Goal: Complete application form: Complete application form

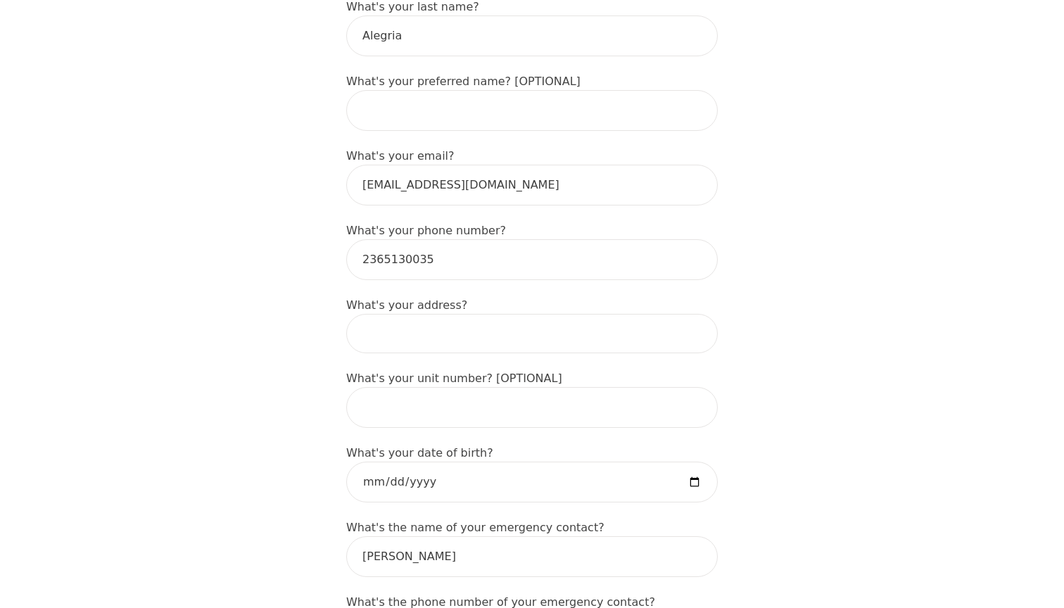
scroll to position [351, 0]
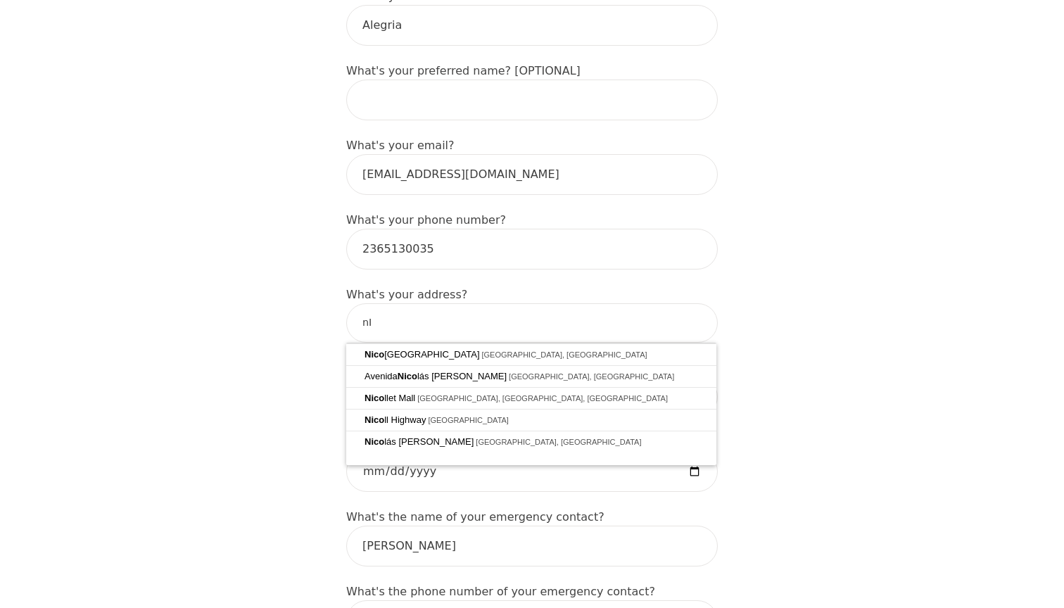
type input "n"
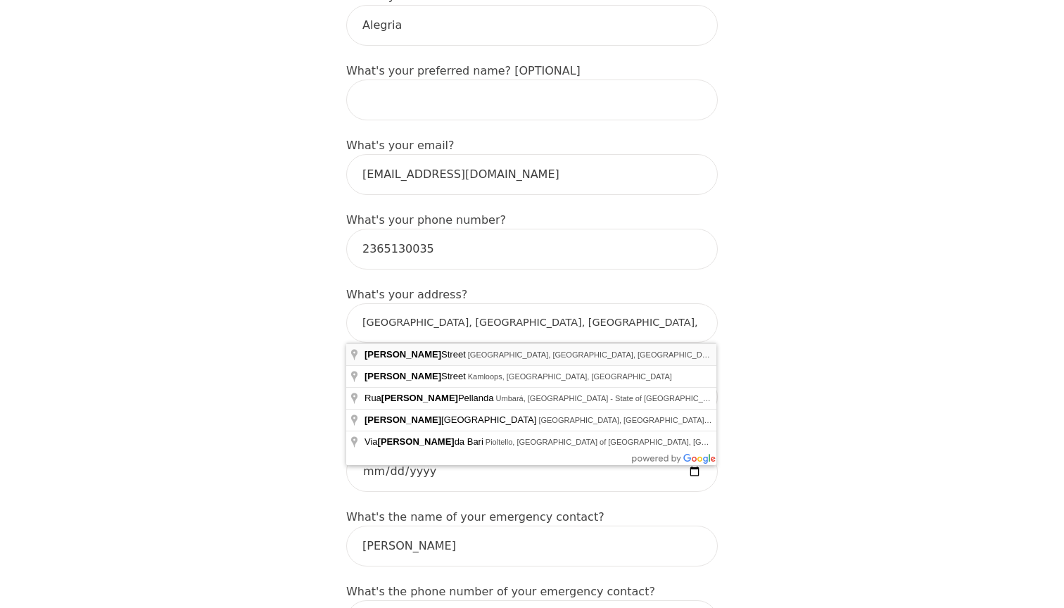
type input "Nicola St, Vancouver, BC V6G, Canada"
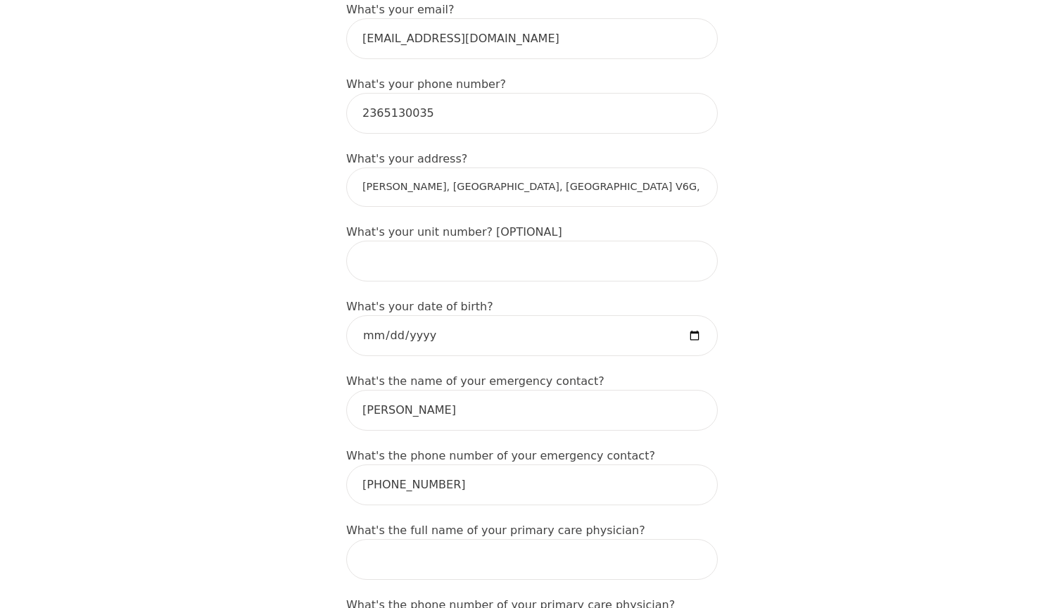
scroll to position [512, 0]
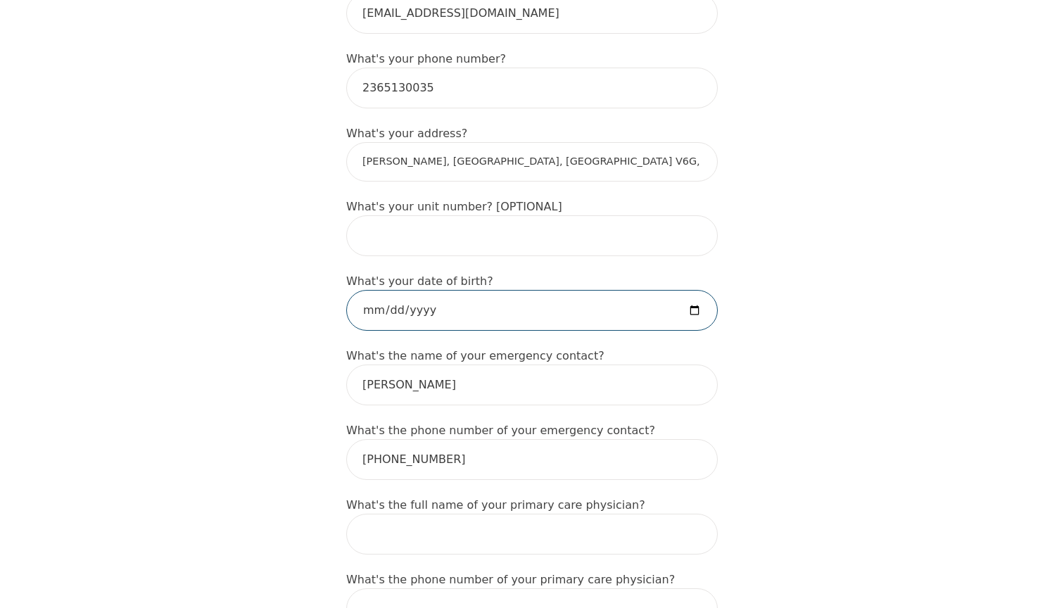
click at [383, 308] on input "date" at bounding box center [532, 310] width 372 height 41
click at [405, 310] on input "date" at bounding box center [532, 310] width 372 height 41
click at [429, 312] on input "date" at bounding box center [532, 310] width 372 height 41
type input "1998-04-14"
click at [279, 356] on div "Intake Assessment for Gabriela Alegria Part 1 of 2: Tell Us About Yourself Plea…" at bounding box center [532, 606] width 1064 height 2124
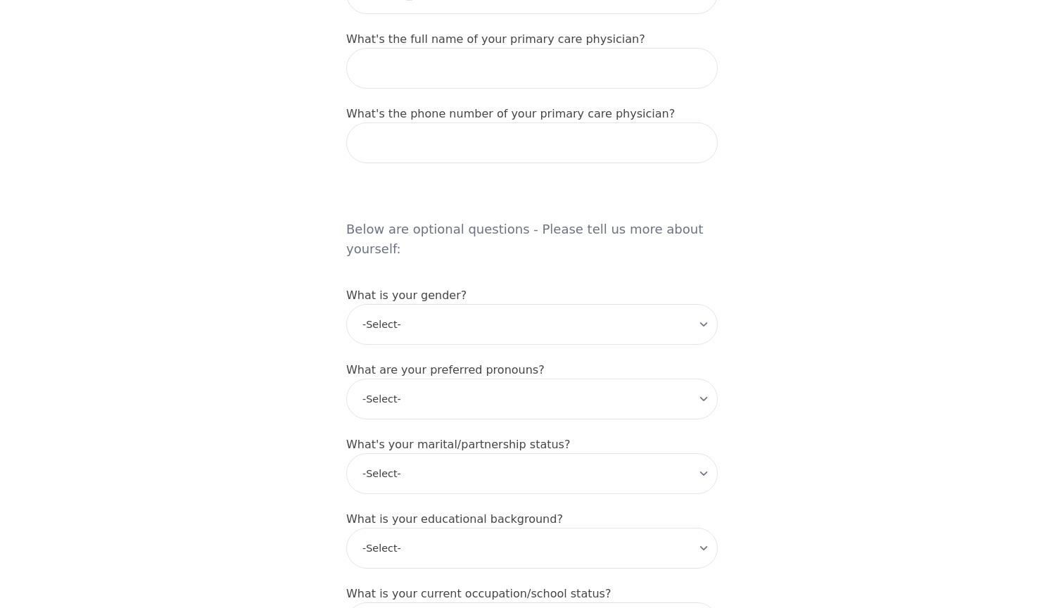
scroll to position [983, 0]
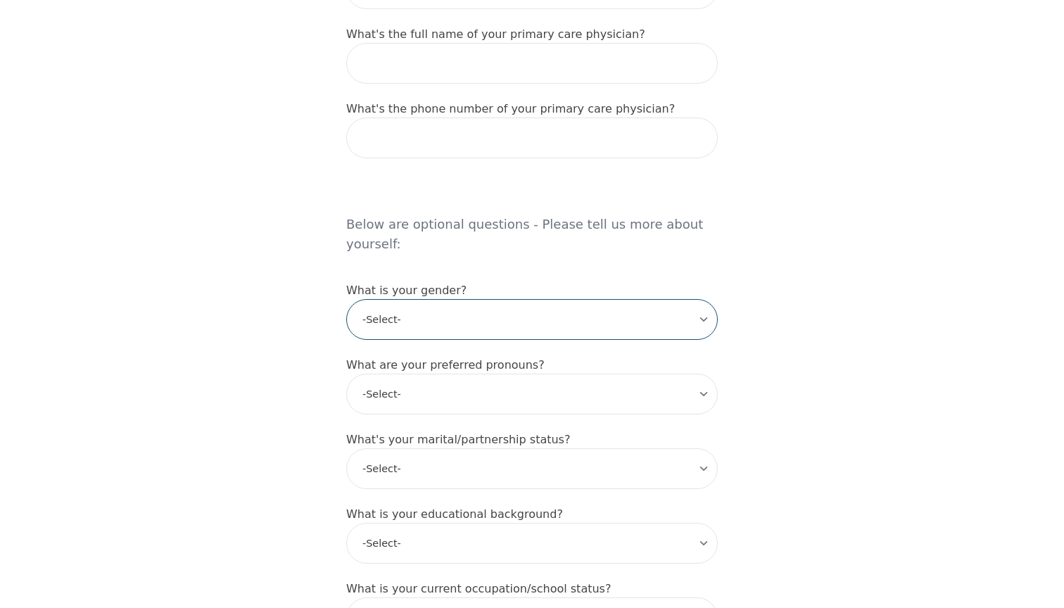
select select "female"
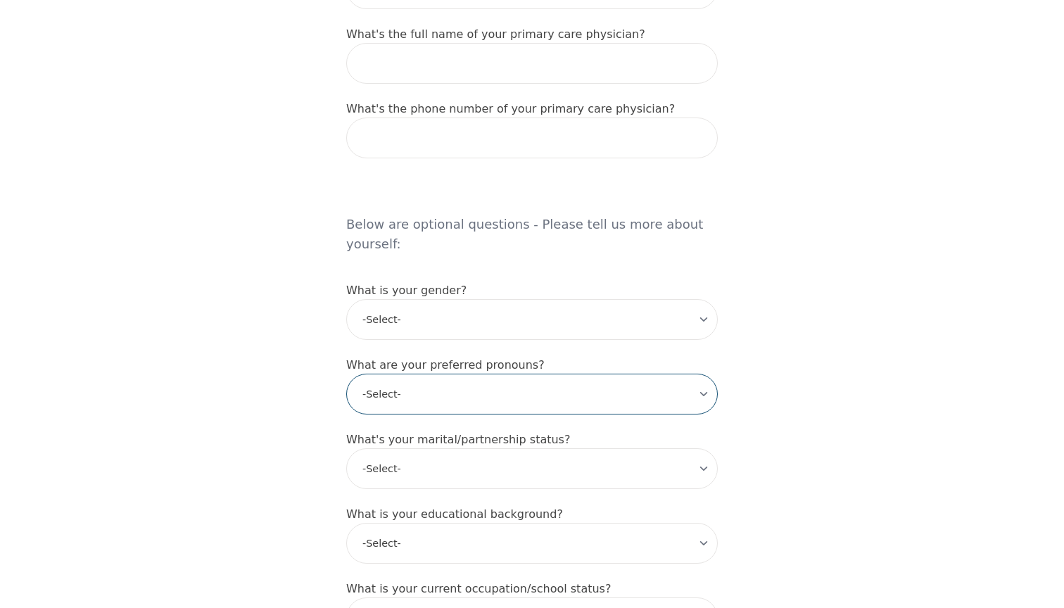
select select "she/her"
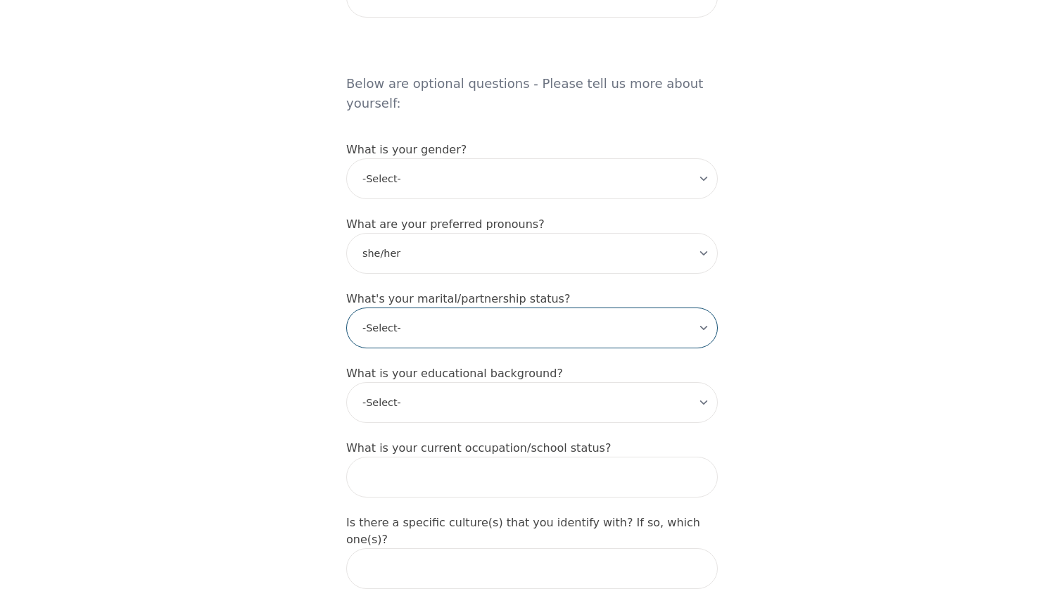
scroll to position [1124, 0]
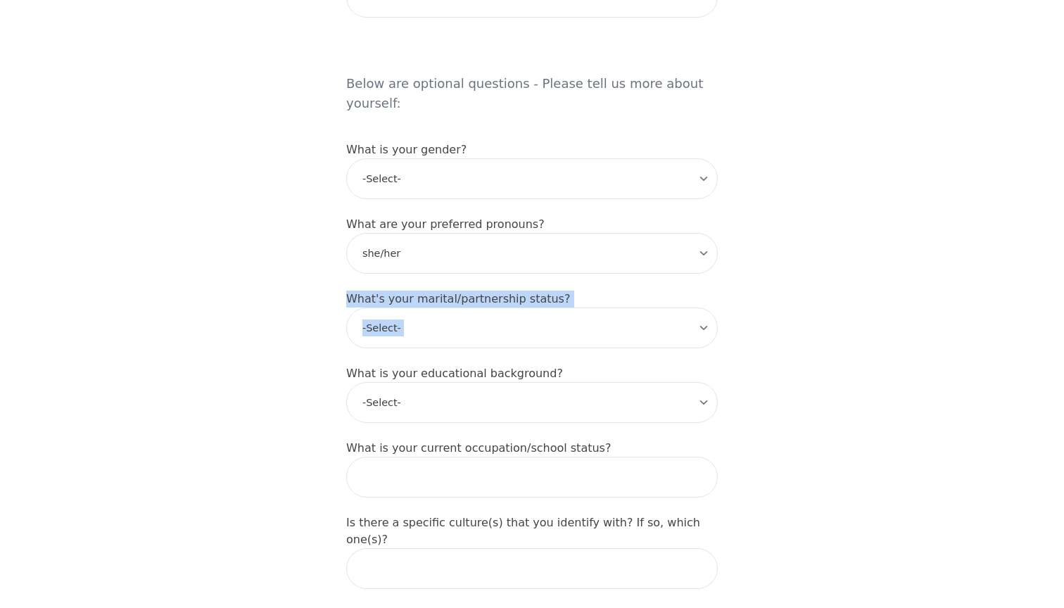
select select "Single"
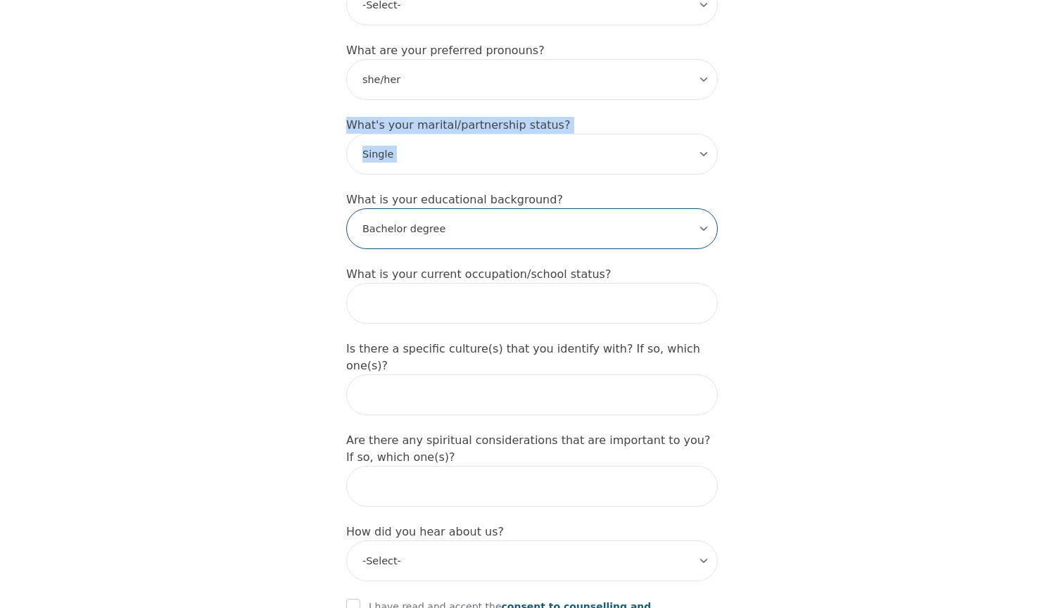
scroll to position [1298, 0]
select select "Professional degree"
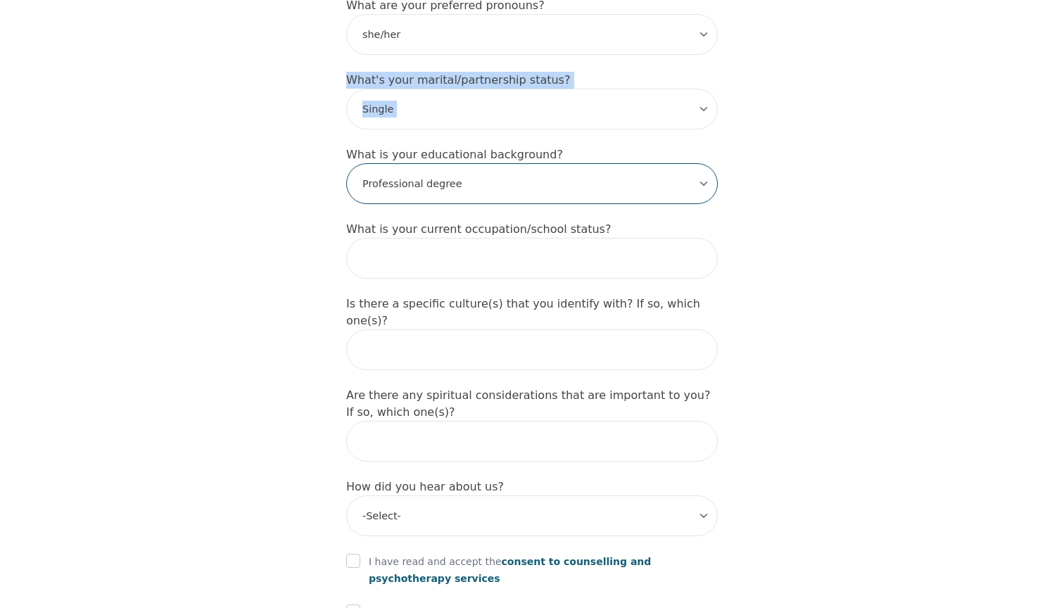
scroll to position [1350, 0]
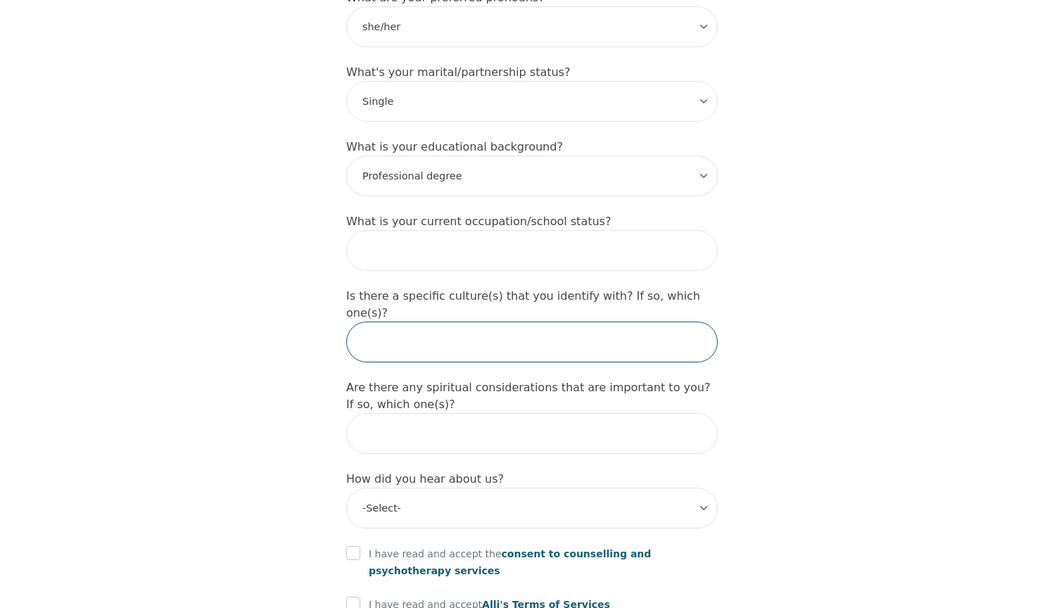
click at [414, 322] on input "text" at bounding box center [532, 342] width 372 height 41
type input "Latin"
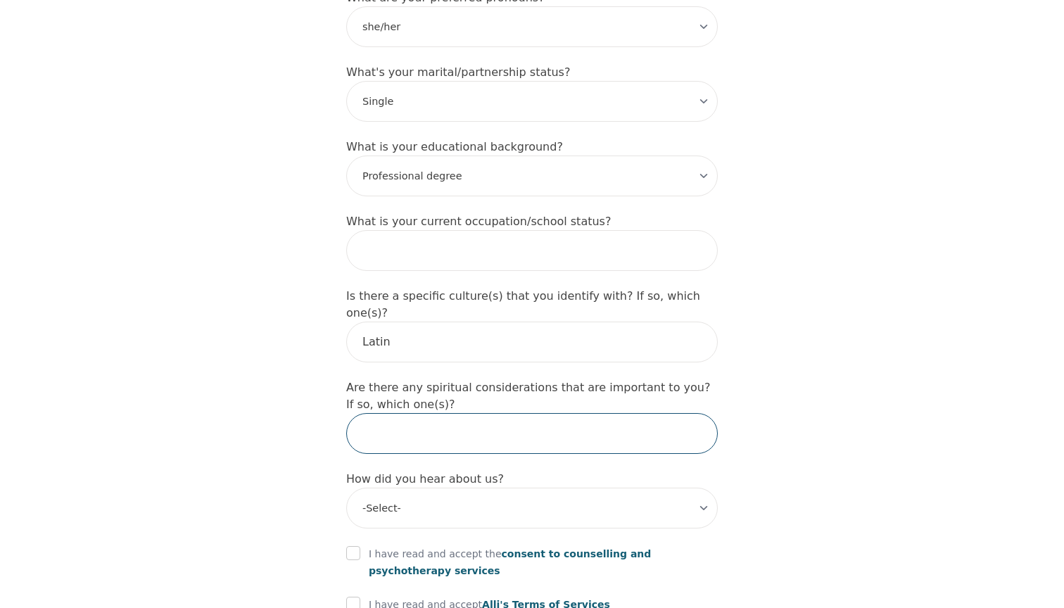
click at [457, 420] on input "text" at bounding box center [532, 433] width 372 height 41
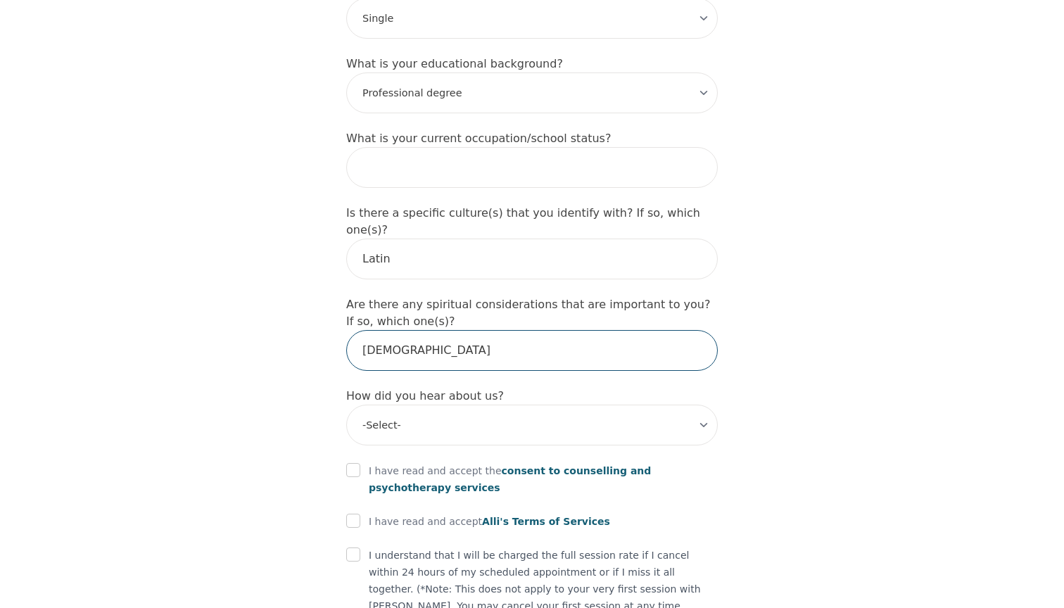
scroll to position [1454, 0]
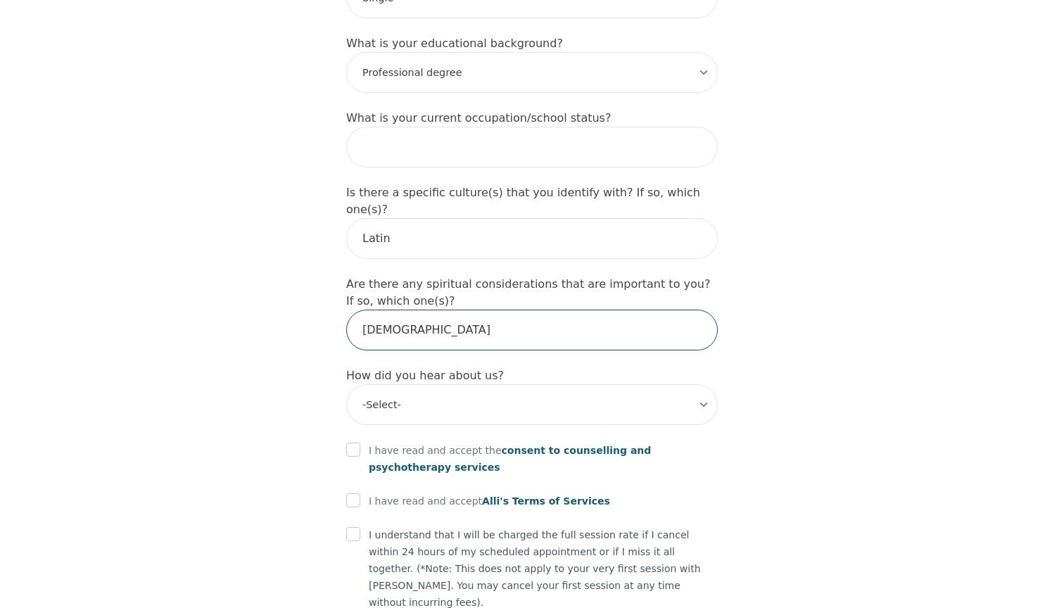
type input "Catholic"
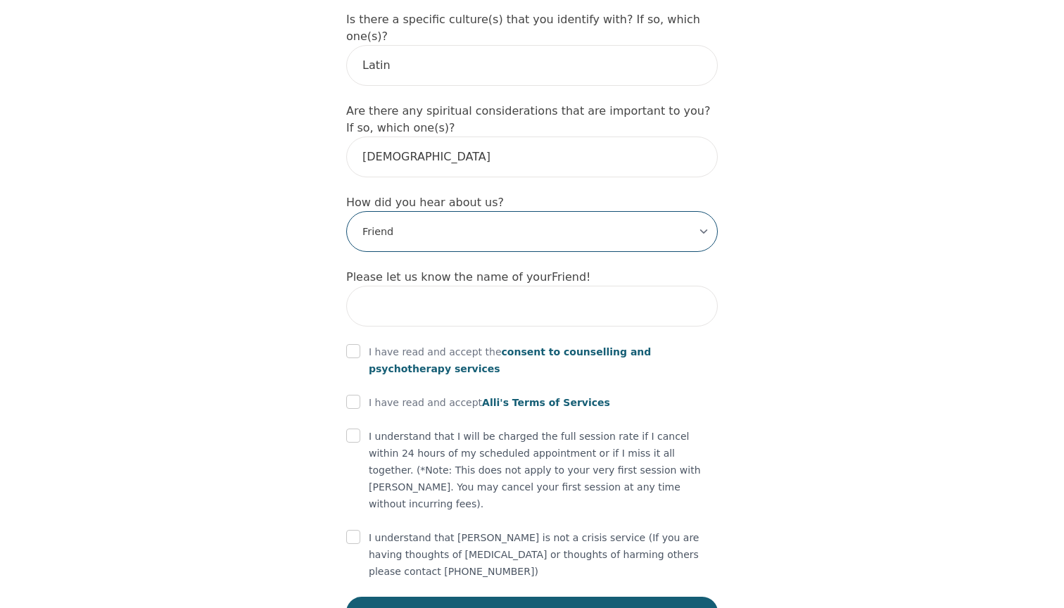
scroll to position [1627, 0]
select select "Other"
click at [350, 344] on input "checkbox" at bounding box center [353, 351] width 14 height 14
checkbox input "true"
click at [356, 395] on input "checkbox" at bounding box center [353, 402] width 14 height 14
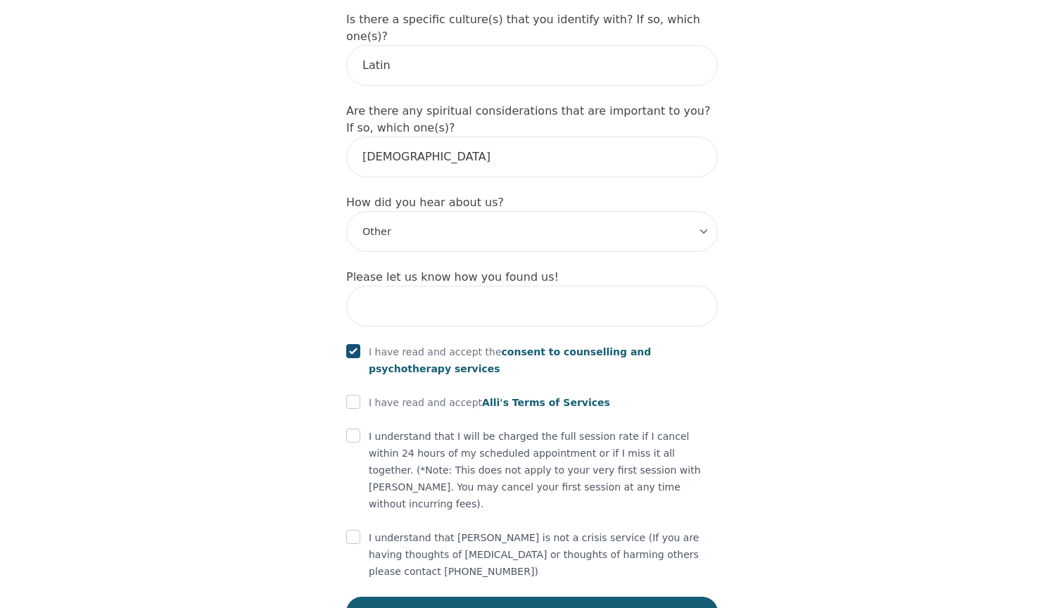
checkbox input "true"
click at [355, 429] on input "checkbox" at bounding box center [353, 436] width 14 height 14
checkbox input "true"
click at [353, 530] on input "checkbox" at bounding box center [353, 537] width 14 height 14
checkbox input "true"
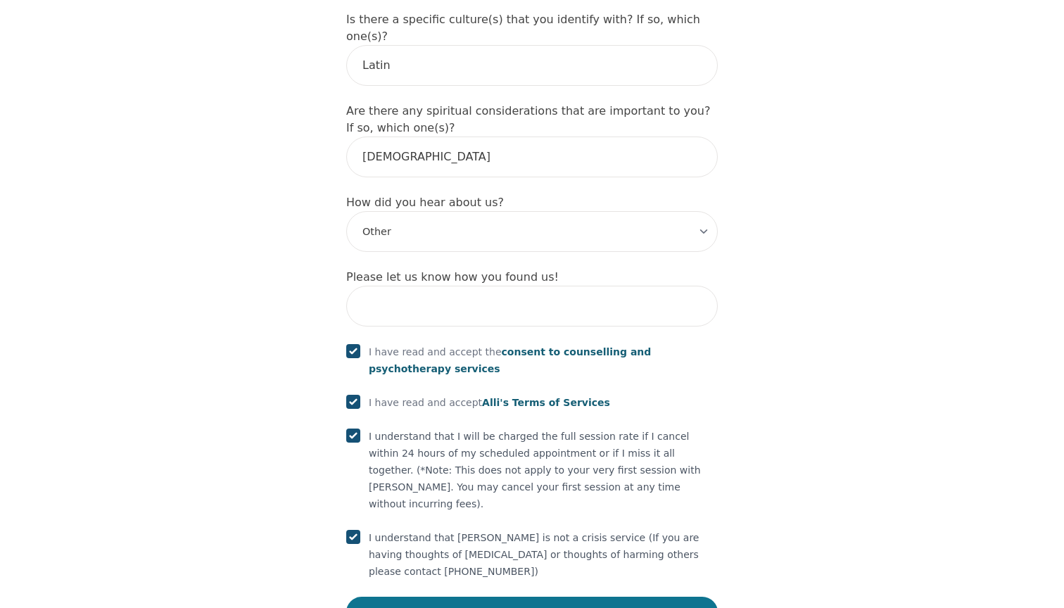
click at [369, 597] on button "Save and Continue" at bounding box center [532, 612] width 372 height 31
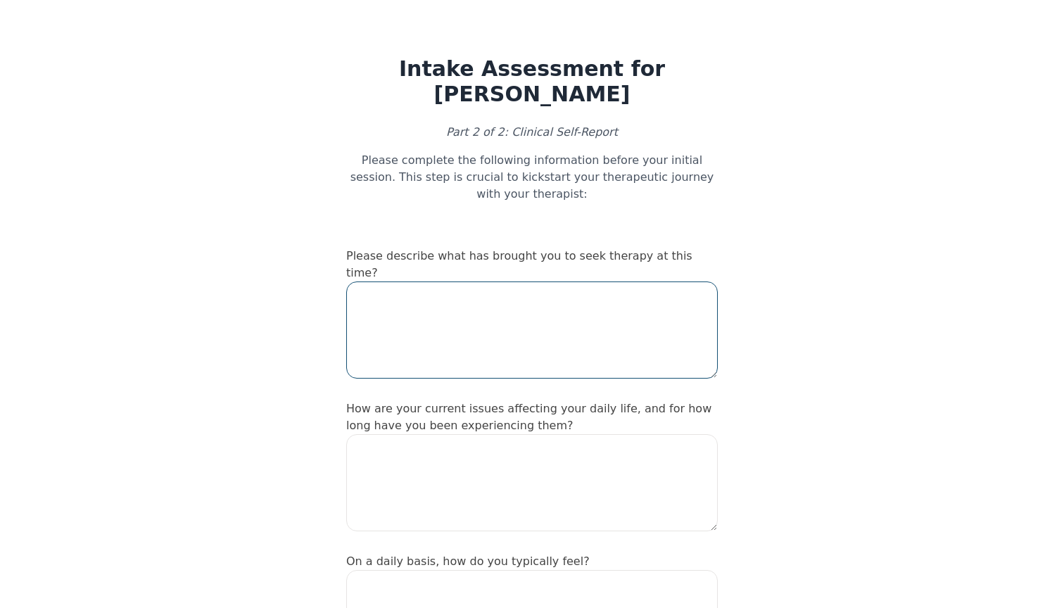
click at [470, 357] on textarea at bounding box center [532, 329] width 372 height 97
type textarea "I"
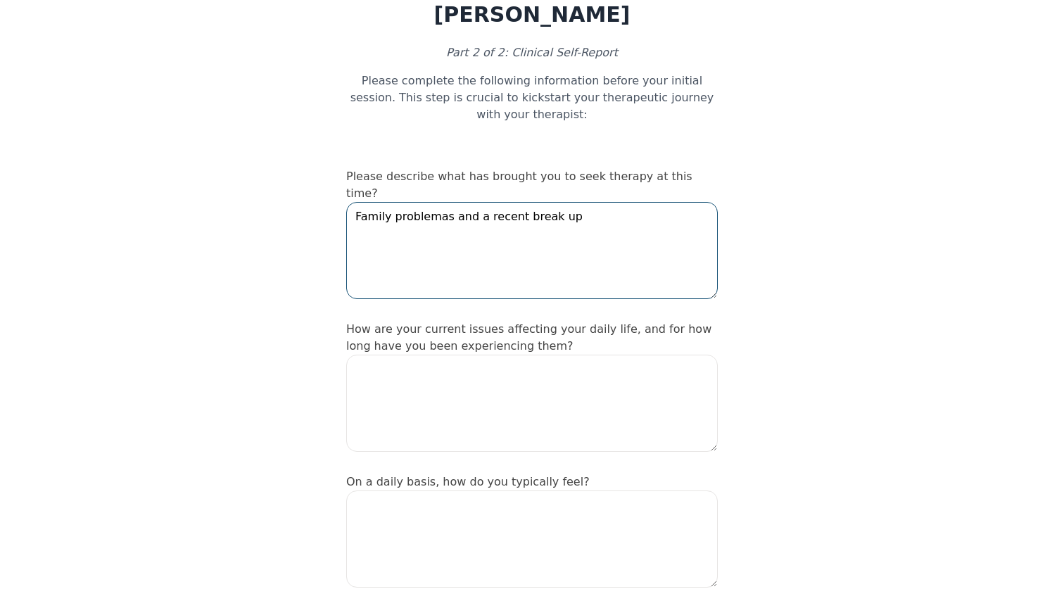
scroll to position [86, 0]
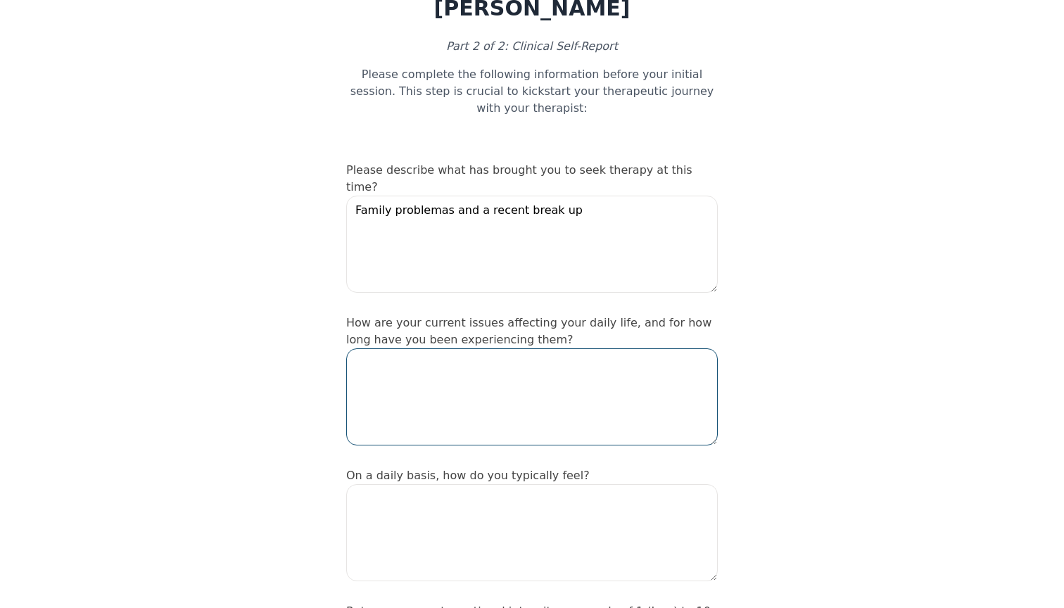
click at [462, 421] on textarea at bounding box center [532, 396] width 372 height 97
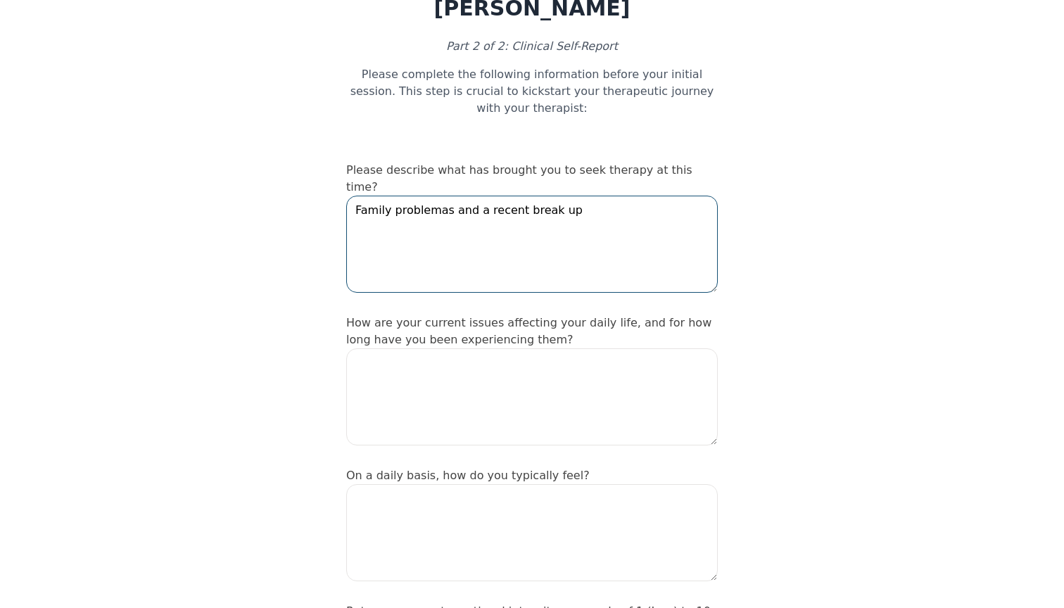
click at [510, 196] on textarea "Family problemas and a recent break up" at bounding box center [532, 244] width 372 height 97
type textarea "Family problemas and a recent long term relationship break up"
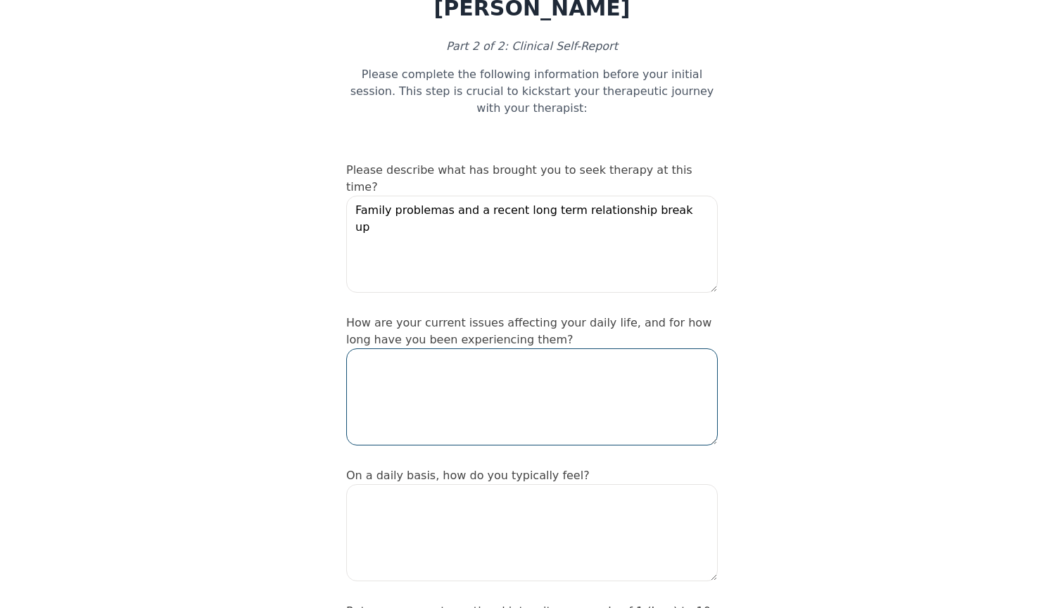
click at [487, 391] on textarea at bounding box center [532, 396] width 372 height 97
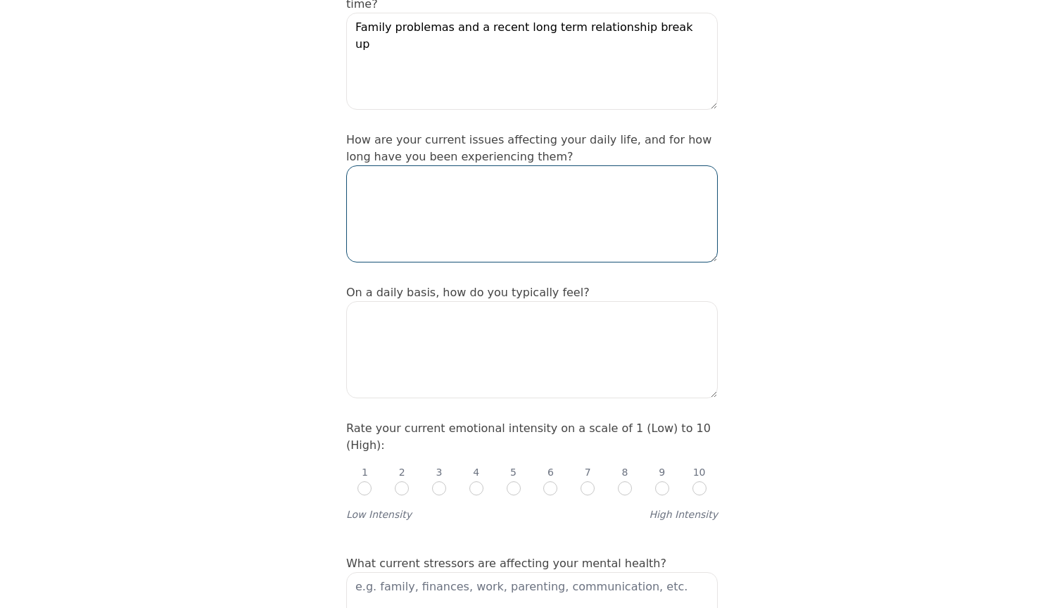
scroll to position [269, 0]
type textarea "Crying a lot, feeling sad and a void, 1 week"
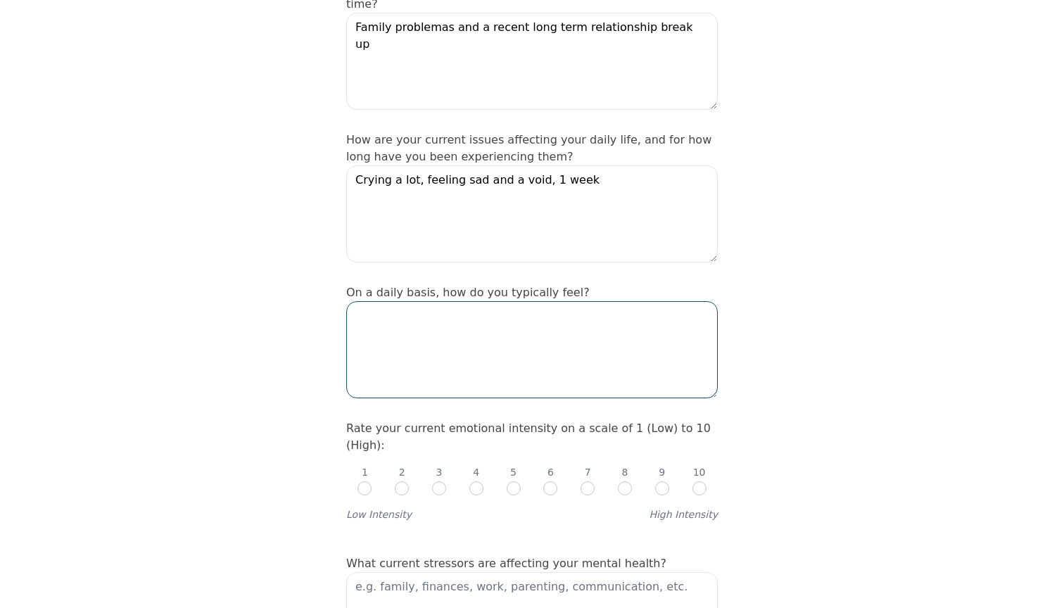
click at [566, 319] on textarea at bounding box center [532, 349] width 372 height 97
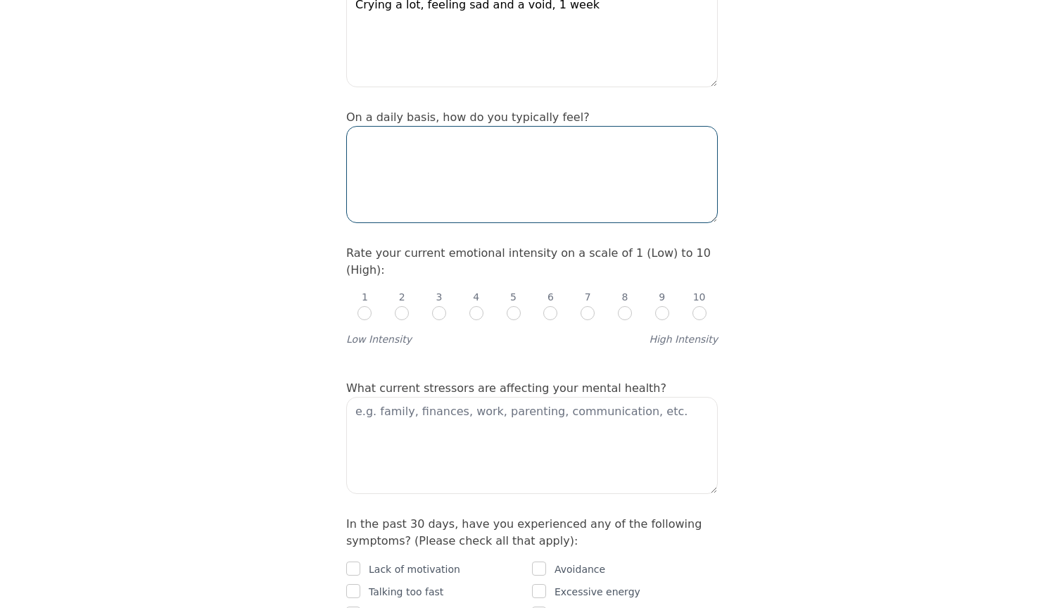
scroll to position [443, 0]
type textarea "f"
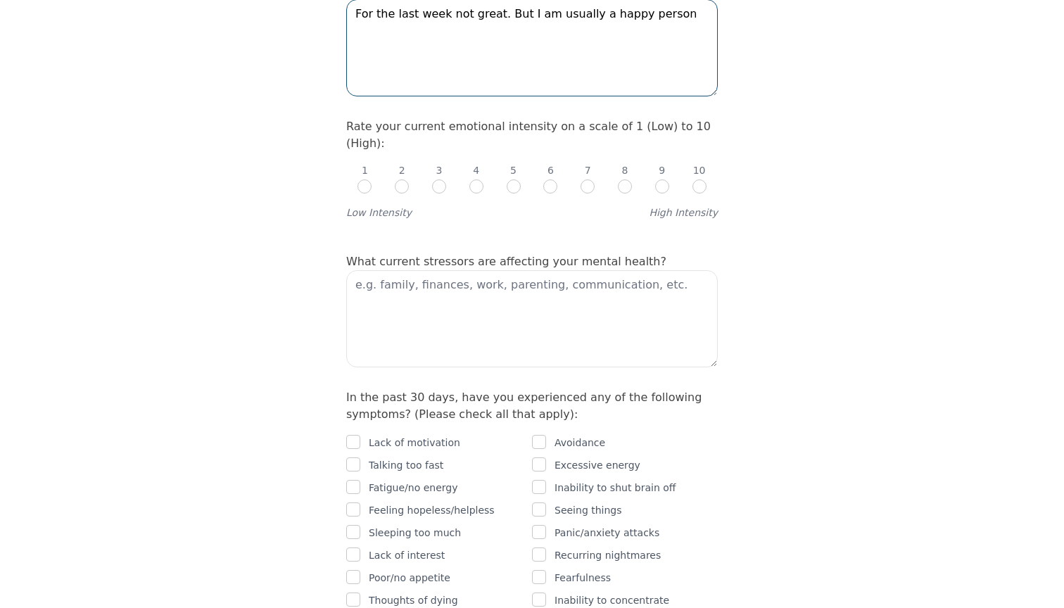
scroll to position [571, 0]
type textarea "For the last week not great. But I am usually a happy person"
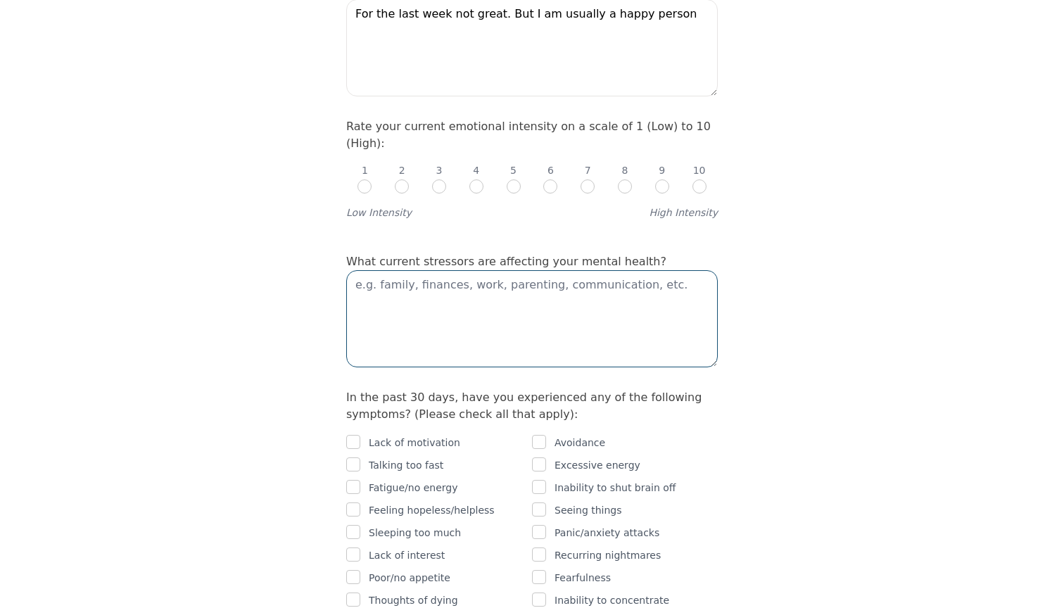
click at [502, 299] on textarea at bounding box center [532, 318] width 372 height 97
type textarea "family and relationship"
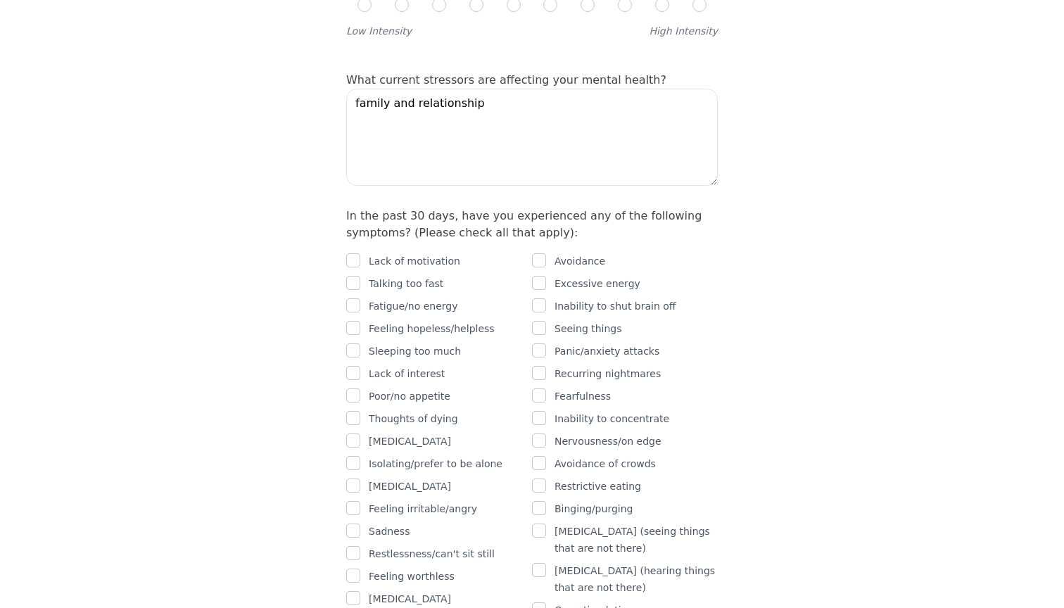
scroll to position [754, 0]
click at [353, 297] on input "checkbox" at bounding box center [353, 304] width 14 height 14
checkbox input "true"
click at [353, 252] on input "checkbox" at bounding box center [353, 259] width 14 height 14
checkbox input "true"
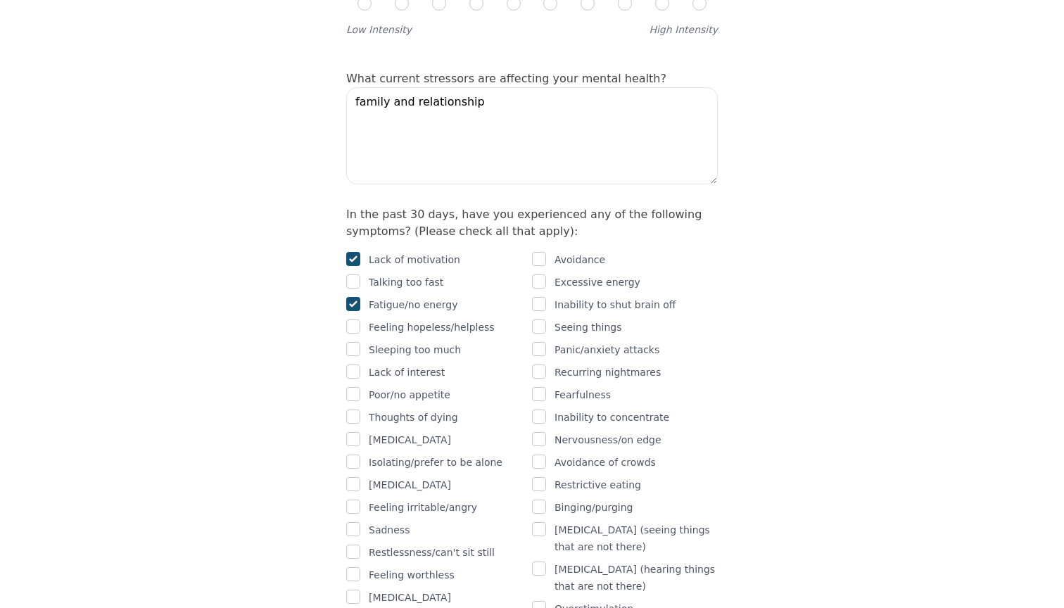
click at [348, 319] on input "checkbox" at bounding box center [353, 326] width 14 height 14
checkbox input "true"
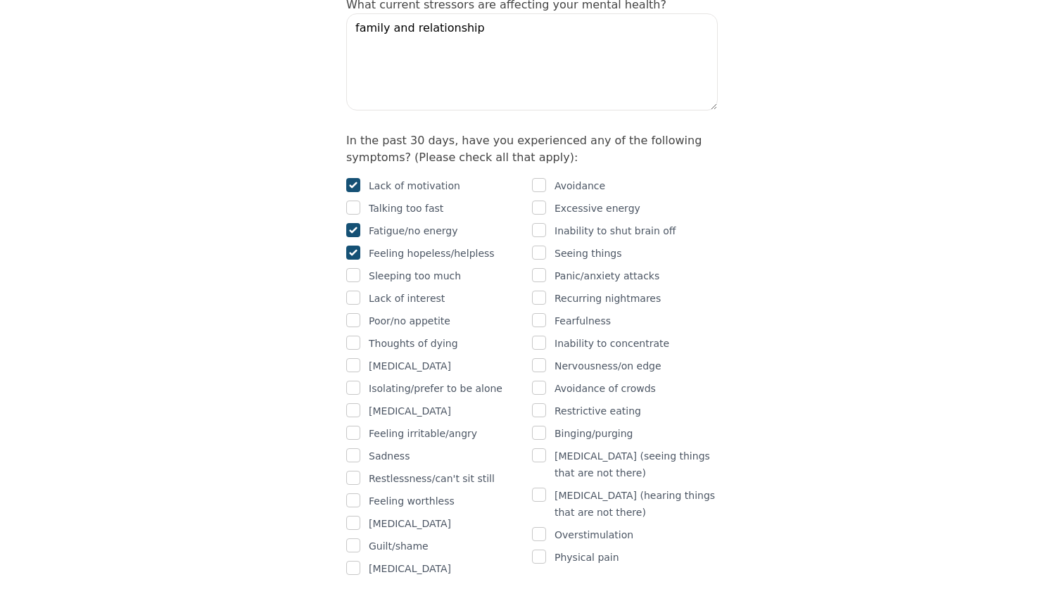
scroll to position [827, 0]
click at [355, 291] on input "checkbox" at bounding box center [353, 298] width 14 height 14
checkbox input "true"
click at [355, 293] on div "Lack of motivation Talking too fast Fatigue/no energy Feeling hopeless/helpless…" at bounding box center [439, 377] width 186 height 400
click at [354, 313] on input "checkbox" at bounding box center [353, 320] width 14 height 14
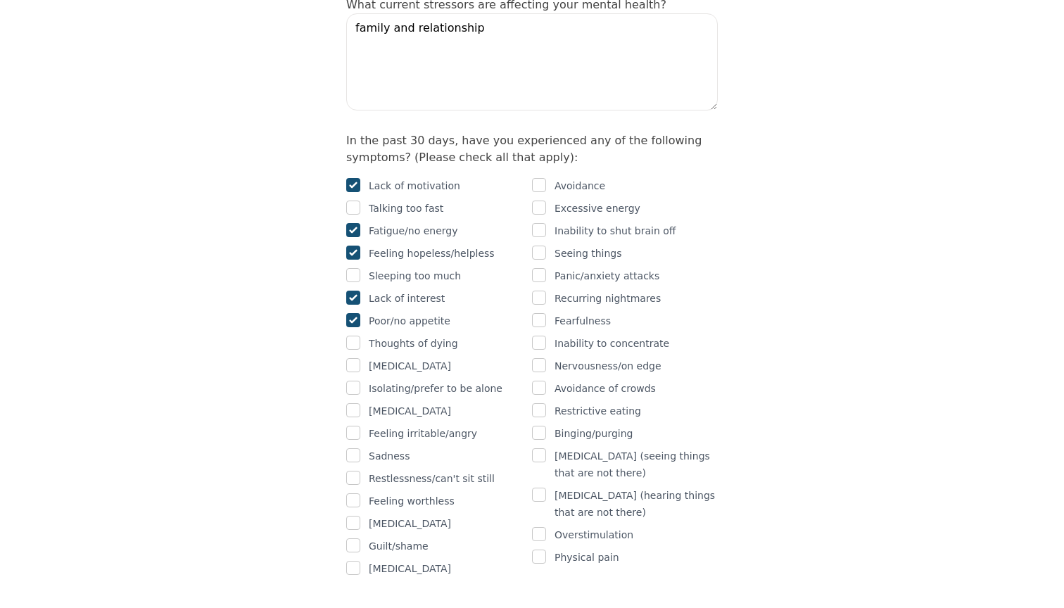
click at [252, 398] on div "Intake Assessment for Gabriela Alegria Part 2 of 2: Clinical Self-Report Please…" at bounding box center [532, 533] width 1064 height 2608
click at [354, 313] on input "checkbox" at bounding box center [353, 320] width 14 height 14
checkbox input "true"
click at [353, 448] on input "checkbox" at bounding box center [353, 455] width 14 height 14
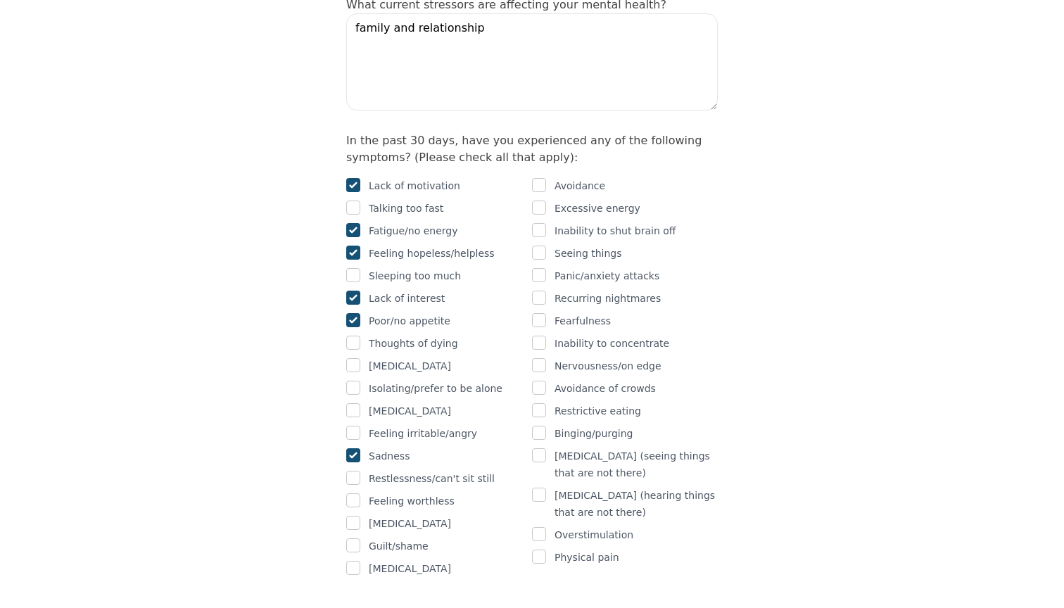
checkbox input "true"
click at [353, 426] on input "checkbox" at bounding box center [353, 433] width 14 height 14
checkbox input "true"
click at [543, 223] on input "checkbox" at bounding box center [539, 230] width 14 height 14
checkbox input "true"
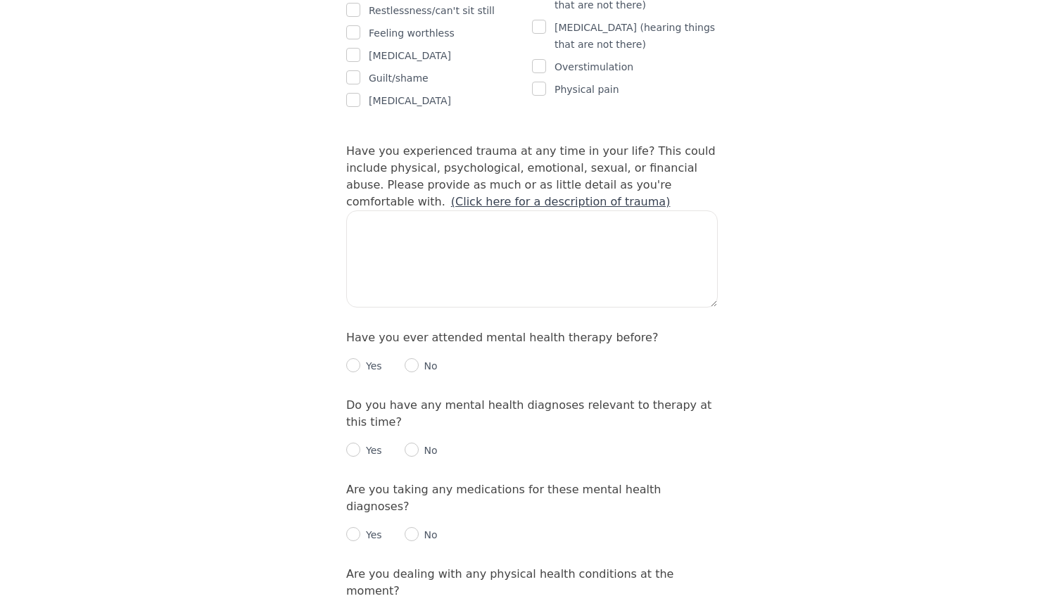
scroll to position [1307, 0]
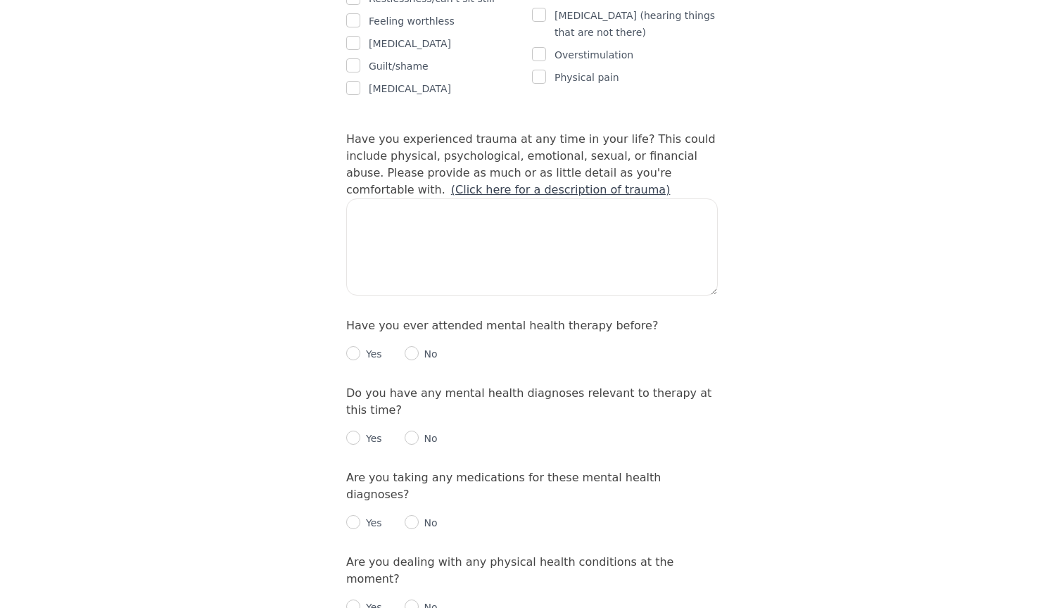
click at [416, 346] on input "radio" at bounding box center [412, 353] width 14 height 14
radio input "true"
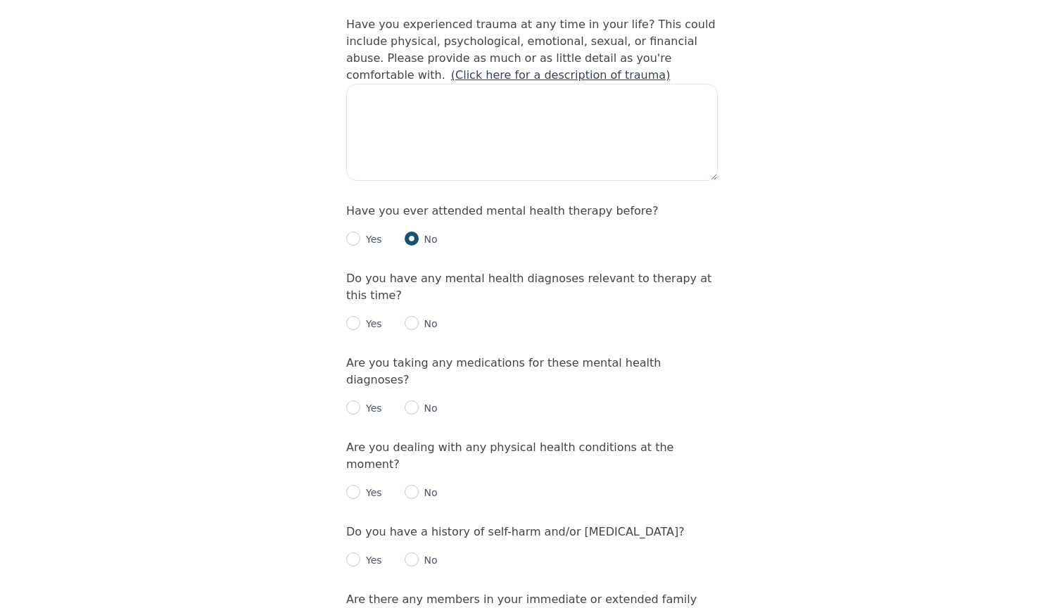
scroll to position [1422, 0]
click at [417, 316] on input "radio" at bounding box center [412, 323] width 14 height 14
radio input "true"
click at [413, 400] on input "radio" at bounding box center [412, 407] width 14 height 14
radio input "true"
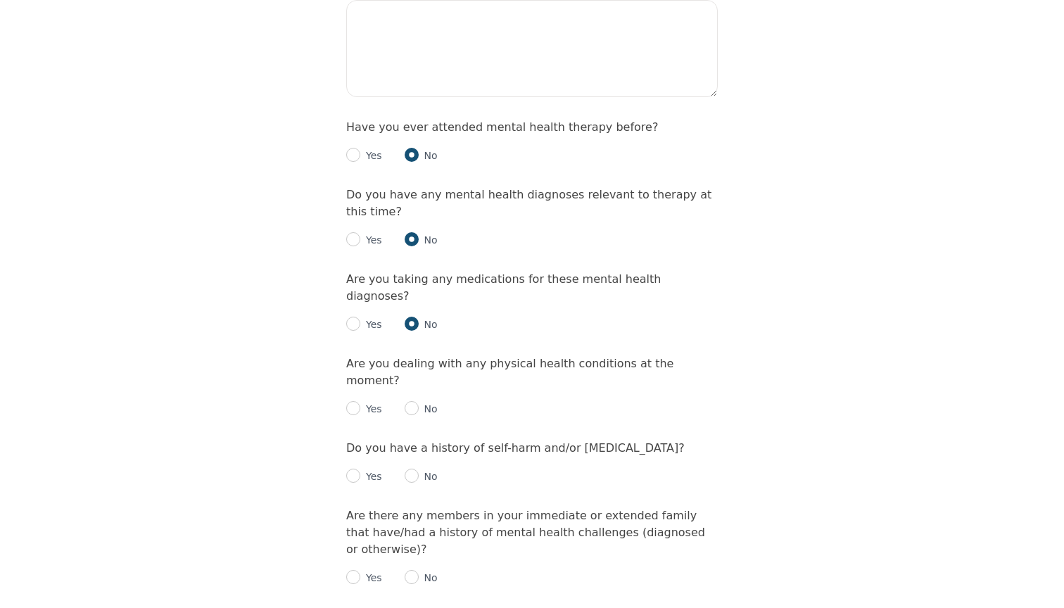
scroll to position [1506, 0]
click at [413, 401] on input "radio" at bounding box center [412, 408] width 14 height 14
radio input "true"
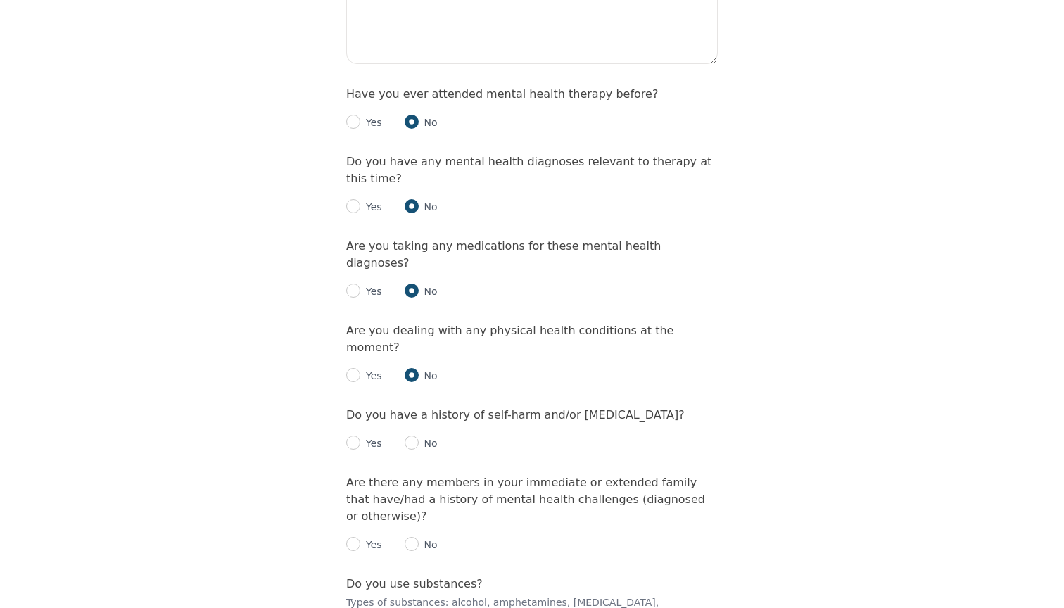
click at [416, 436] on input "radio" at bounding box center [412, 443] width 14 height 14
radio input "true"
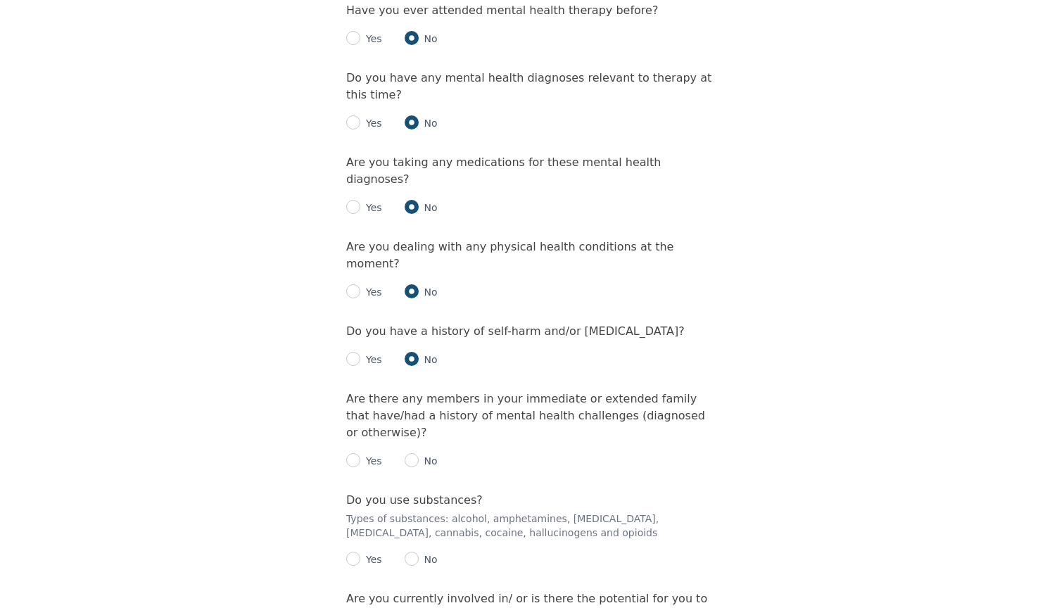
scroll to position [1623, 0]
click at [412, 453] on input "radio" at bounding box center [412, 460] width 14 height 14
radio input "true"
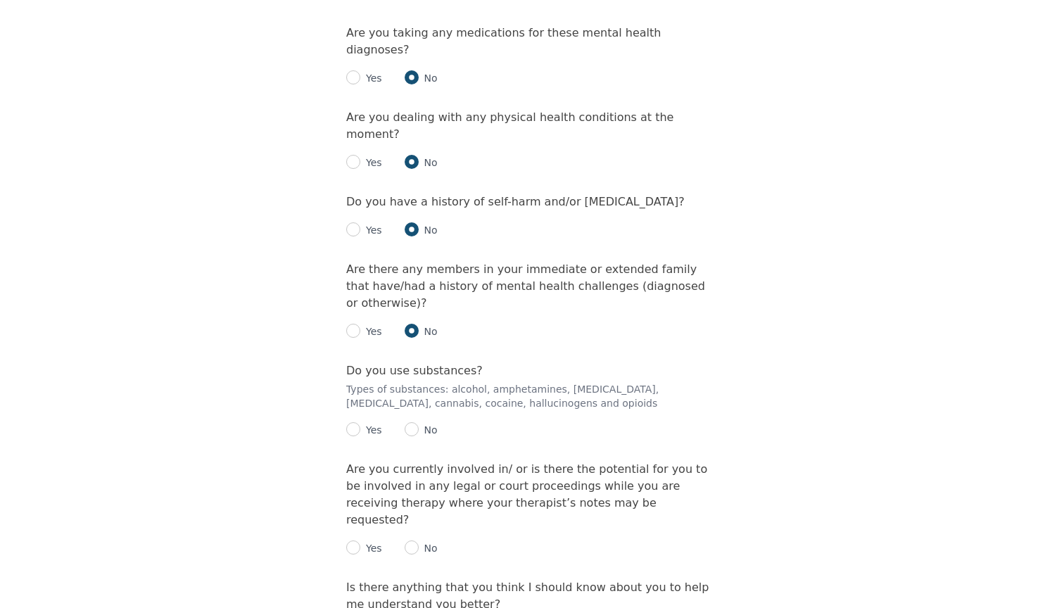
scroll to position [1761, 0]
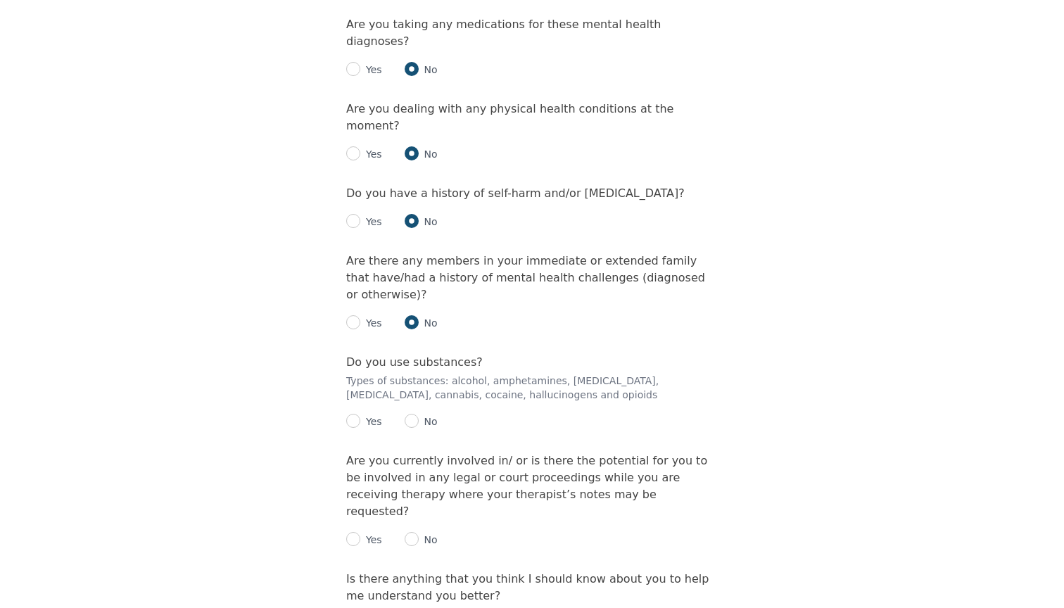
click at [414, 414] on input "radio" at bounding box center [412, 421] width 14 height 14
radio input "true"
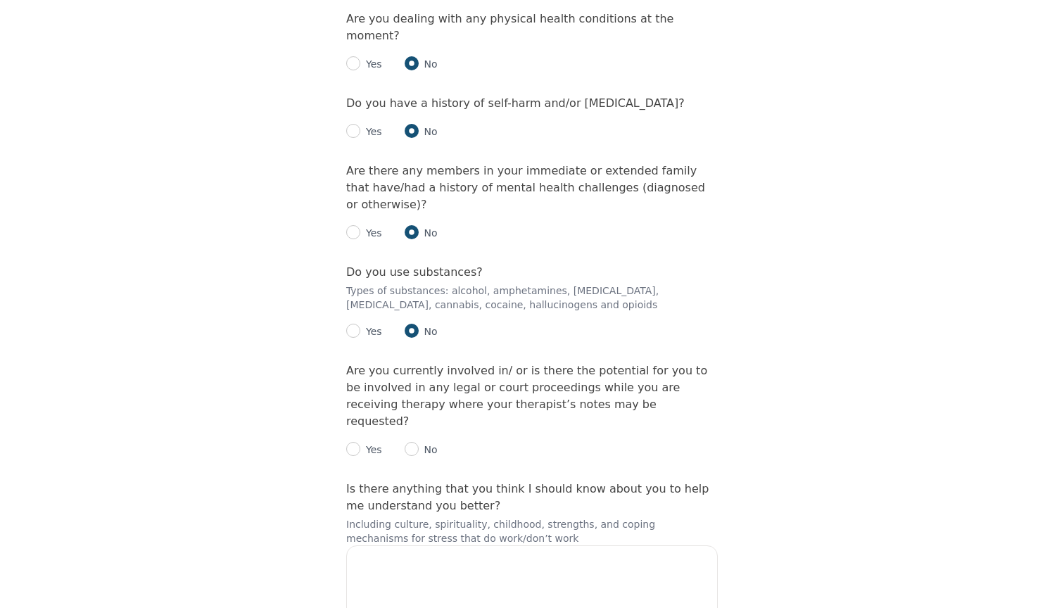
scroll to position [1851, 0]
click at [416, 442] on input "radio" at bounding box center [412, 449] width 14 height 14
radio input "true"
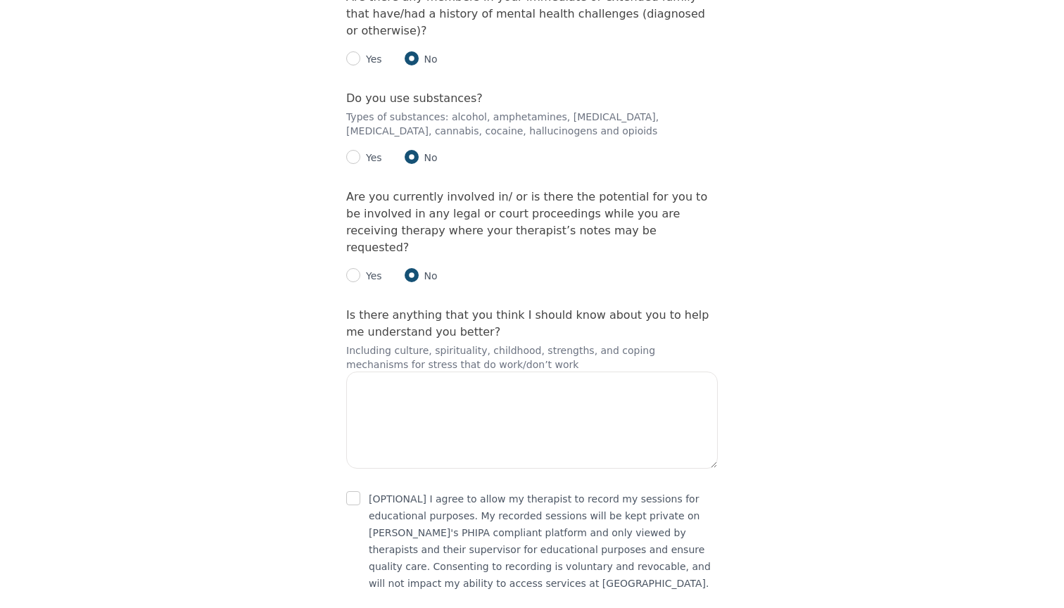
scroll to position [2024, 0]
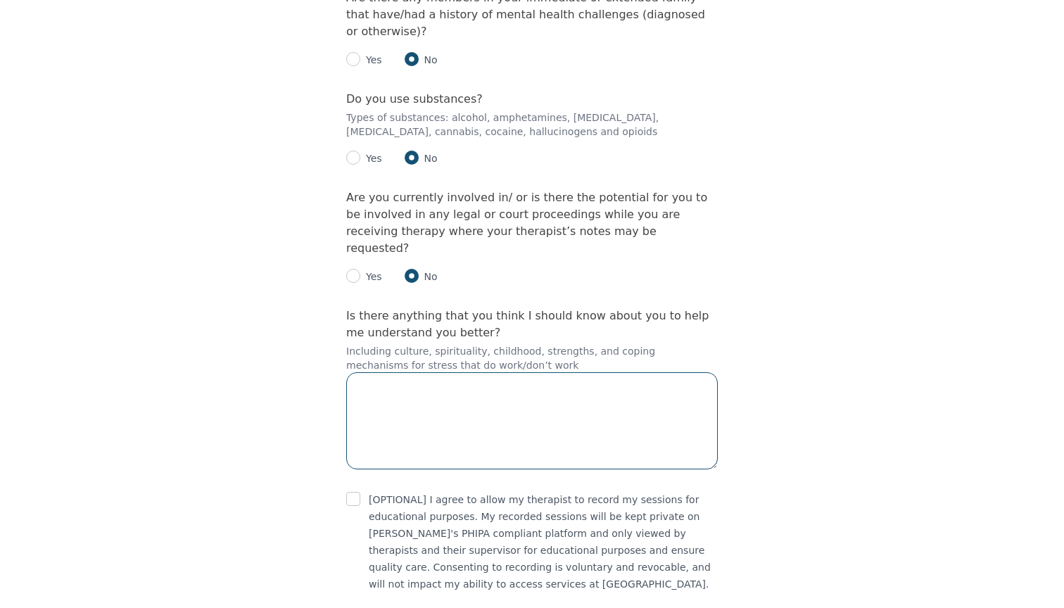
click at [448, 372] on textarea at bounding box center [532, 420] width 372 height 97
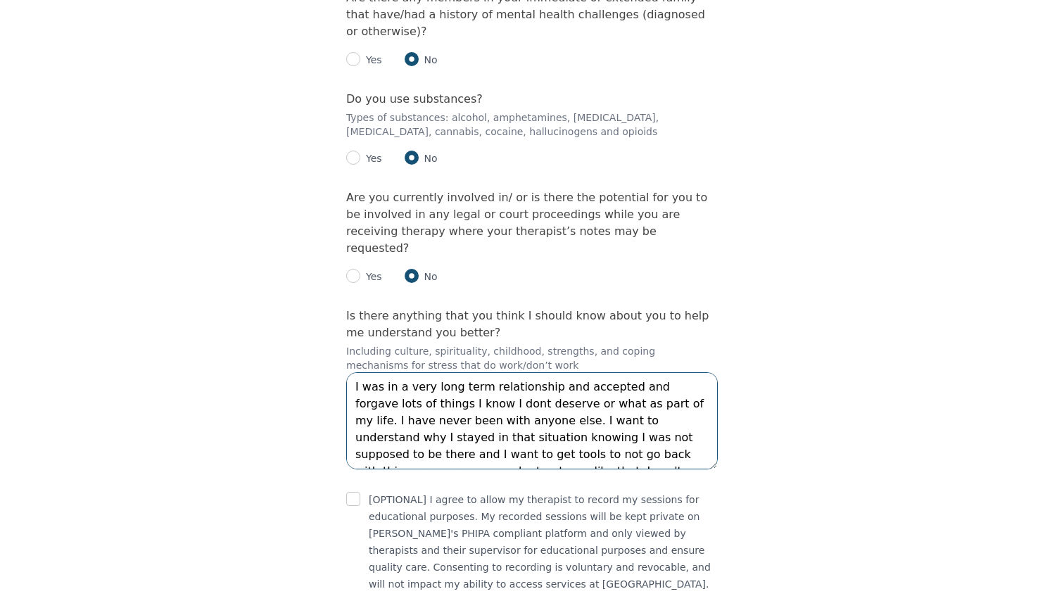
scroll to position [2, 0]
click at [552, 372] on textarea "I was in a very long term relationship and accepted and forgave lots of things …" at bounding box center [532, 420] width 372 height 97
click at [610, 372] on textarea "I was in a very long term relationship and accepted and forgave lots of things …" at bounding box center [532, 420] width 372 height 97
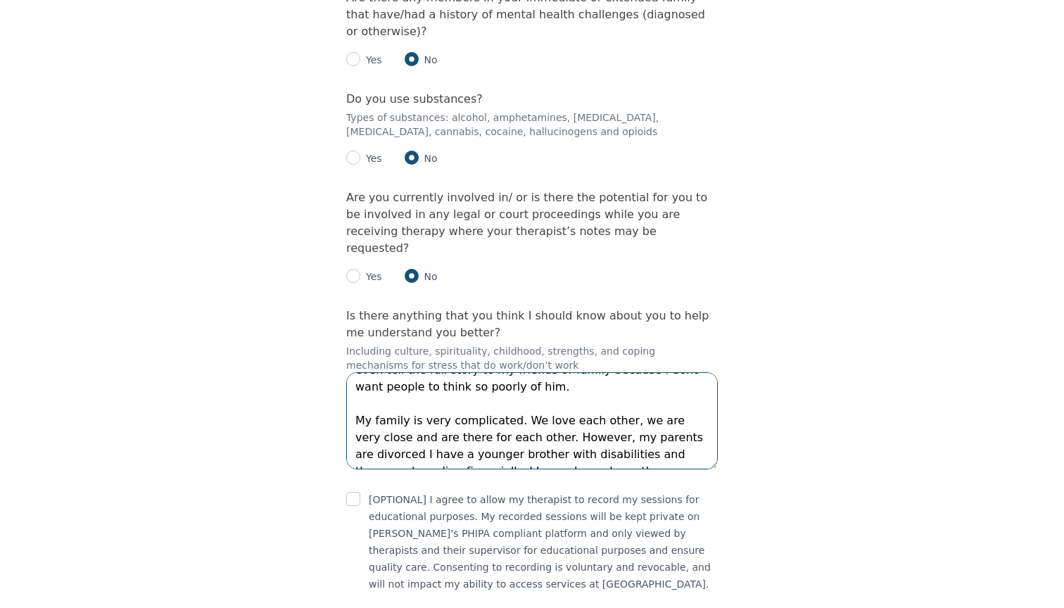
scroll to position [127, 0]
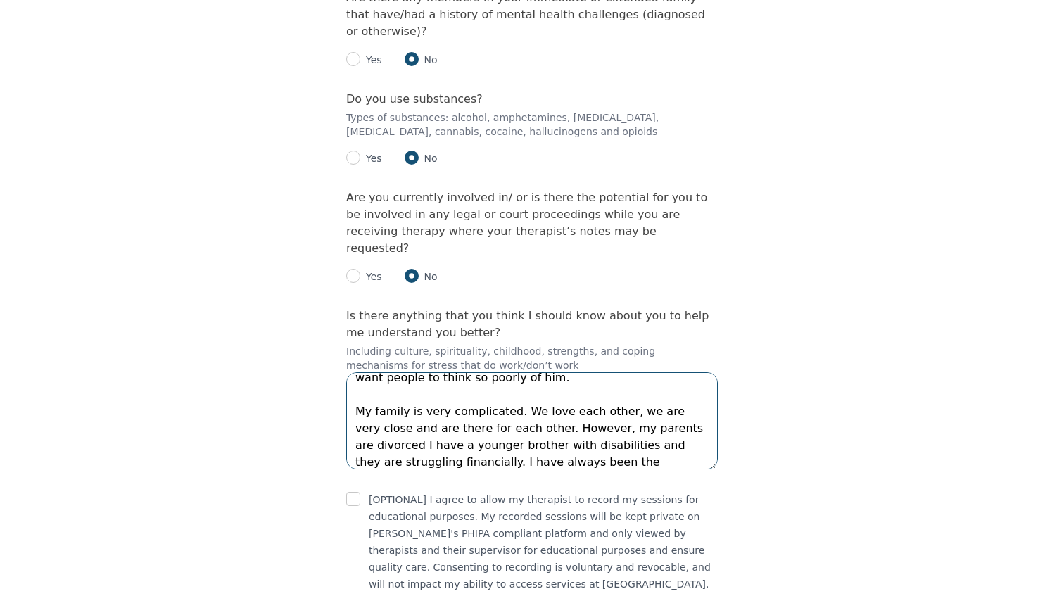
click at [535, 376] on textarea "I was in a very long term relationship and accepted and forgave lots of things …" at bounding box center [532, 420] width 372 height 97
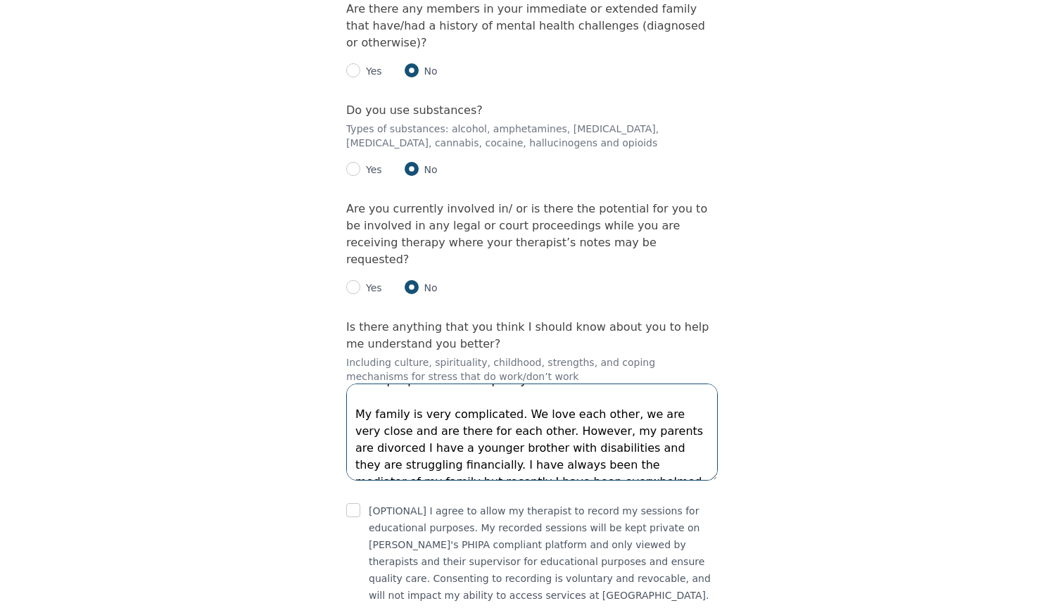
scroll to position [135, 0]
click at [496, 383] on textarea "I was in a very long term relationship and accepted and forgave lots of things …" at bounding box center [532, 431] width 372 height 97
click at [678, 383] on textarea "I was in a very long term relationship and accepted and forgave lots of things …" at bounding box center [532, 431] width 372 height 97
click at [417, 383] on textarea "I was in a very long term relationship and accepted and forgave lots of things …" at bounding box center [532, 431] width 372 height 97
click at [462, 383] on textarea "I was in a very long term relationship and accepted and forgave lots of things …" at bounding box center [532, 431] width 372 height 97
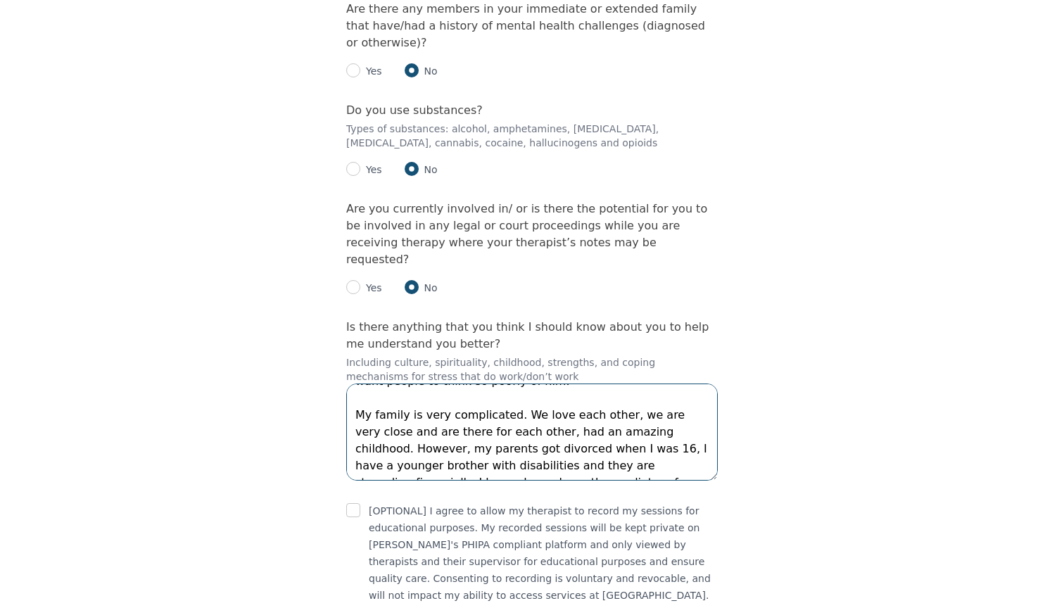
click at [479, 383] on textarea "I was in a very long term relationship and accepted and forgave lots of things …" at bounding box center [532, 431] width 372 height 97
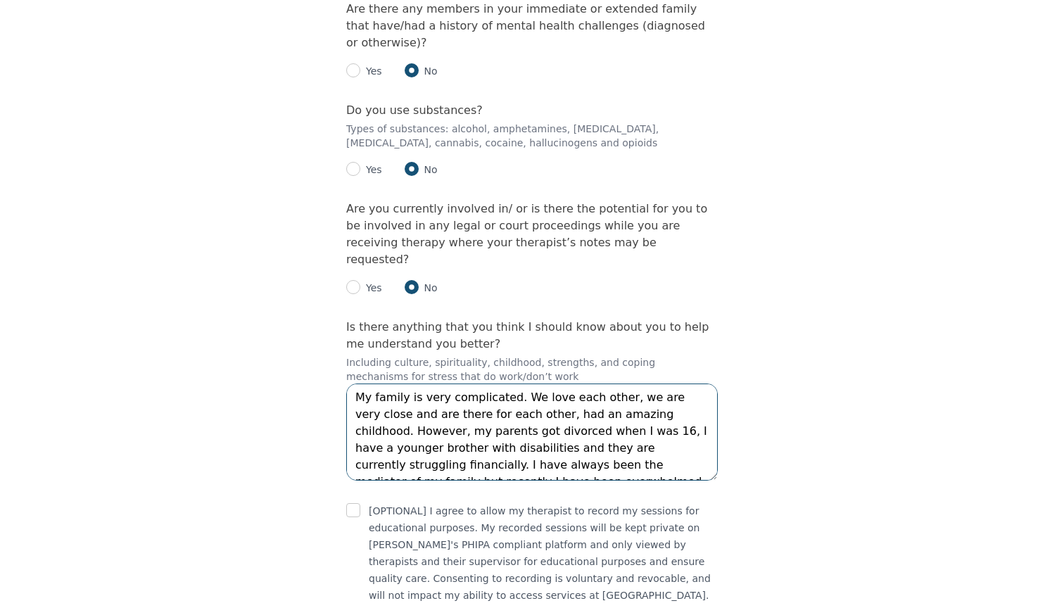
scroll to position [152, 0]
click at [604, 383] on textarea "I was in a very long term relationship and accepted and forgave lots of things …" at bounding box center [532, 431] width 372 height 97
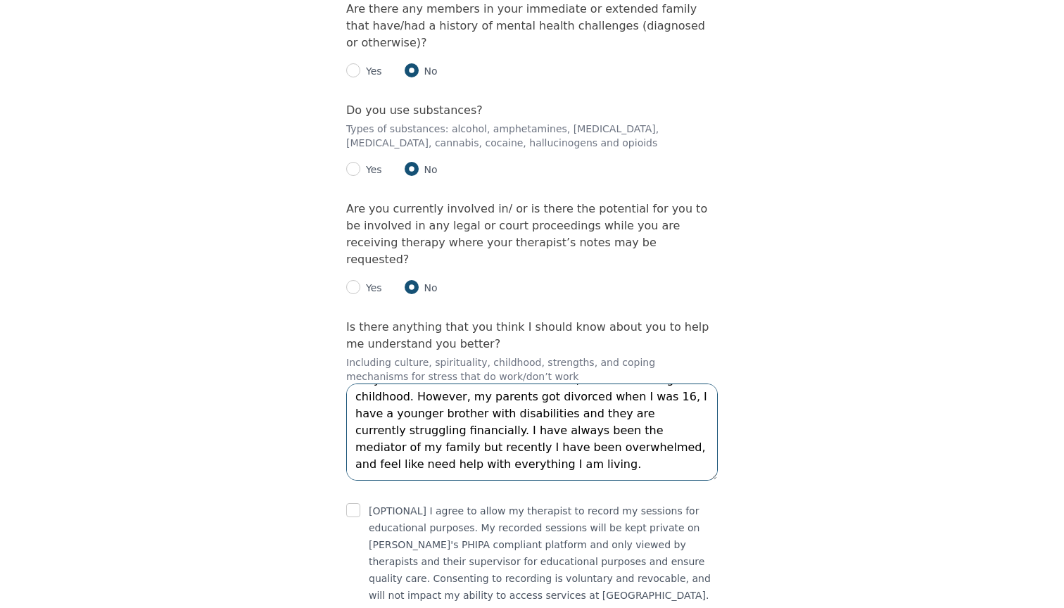
scroll to position [186, 0]
click at [580, 383] on textarea "I was in a very long term relationship and accepted and forgave lots of things …" at bounding box center [532, 431] width 372 height 97
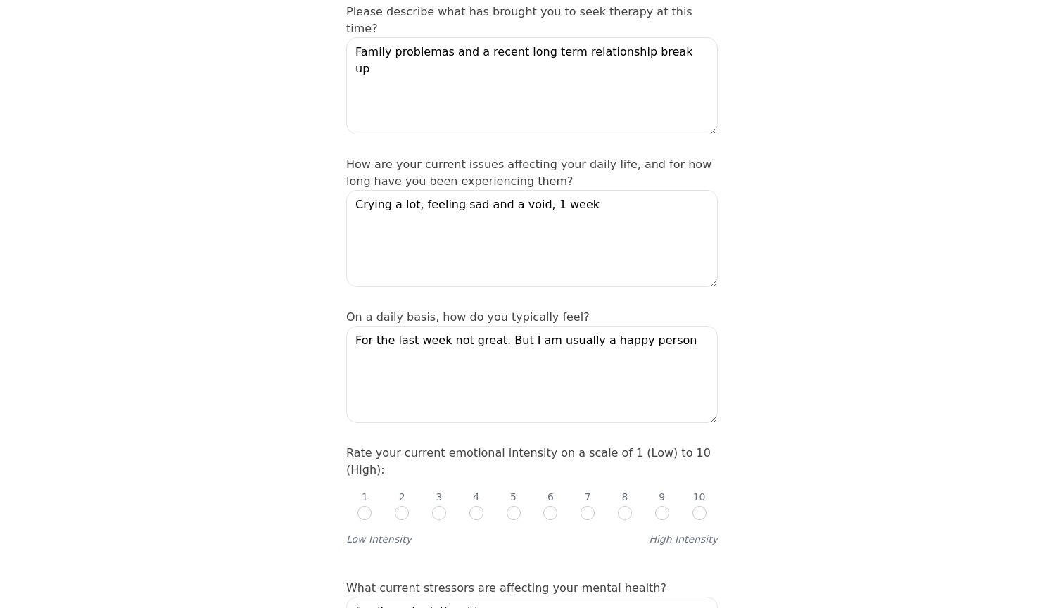
scroll to position [244, 0]
type textarea "I was in a very long term relationship and accepted and forgave lots of things …"
click at [540, 190] on textarea "Crying a lot, feeling sad and a void, 1 week" at bounding box center [532, 238] width 372 height 97
click at [581, 190] on textarea "Crying a lot, feeling sad and a void, 2 week" at bounding box center [532, 238] width 372 height 97
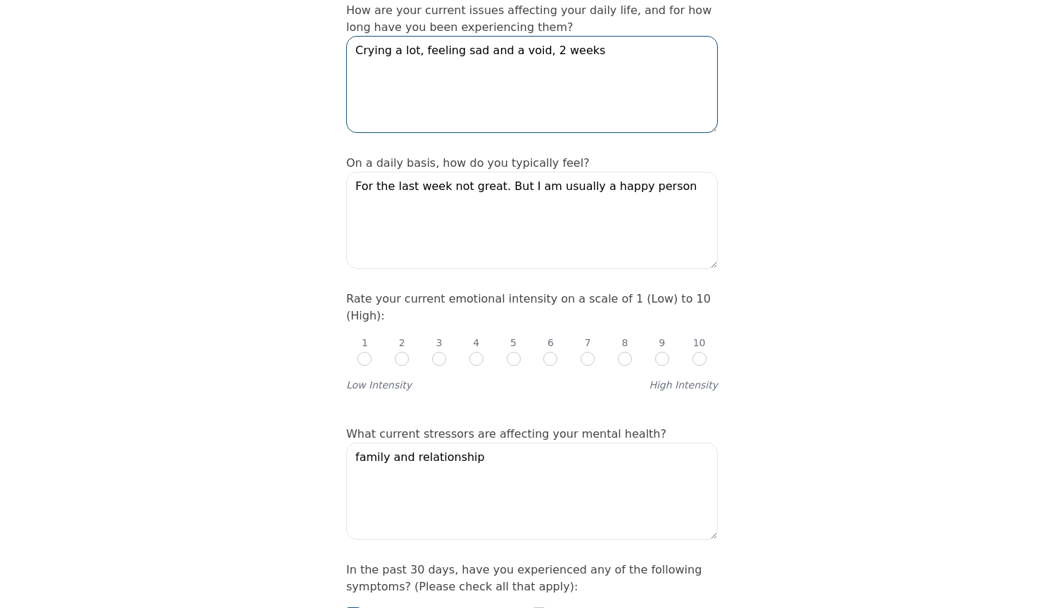
scroll to position [432, 0]
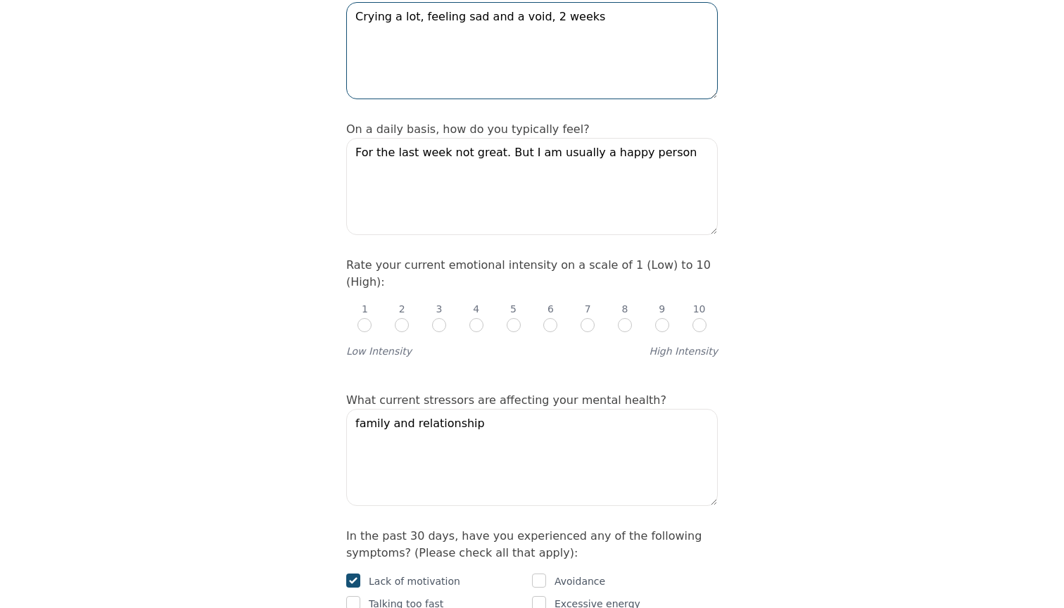
type textarea "Crying a lot, feeling sad and a void, 2 weeks"
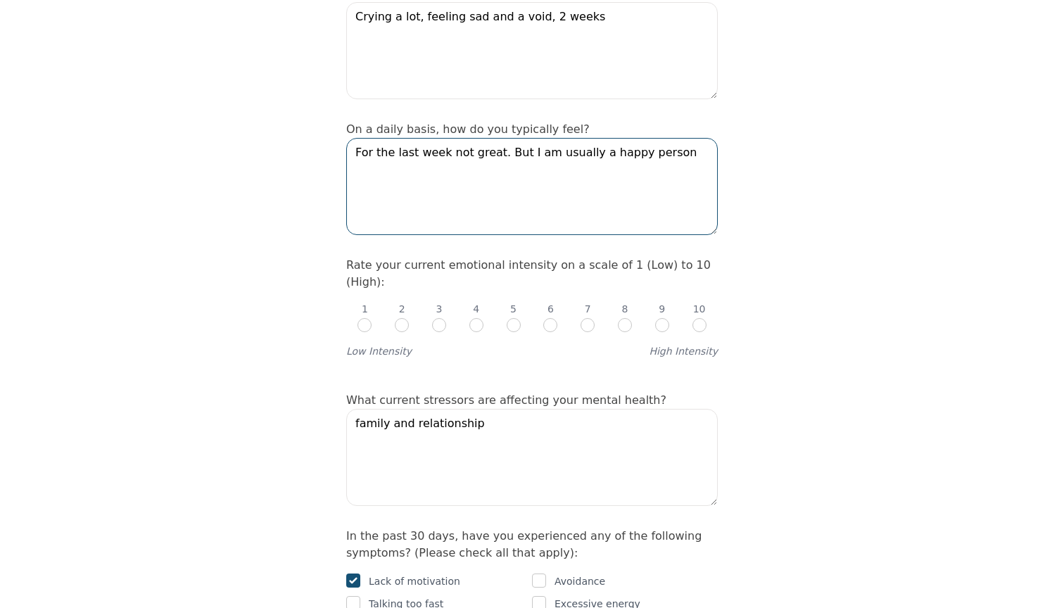
click at [619, 138] on textarea "For the last week not great. But I am usually a happy person" at bounding box center [532, 186] width 372 height 97
click at [407, 138] on textarea "For the last week not great. But I am usually a happy/positive person" at bounding box center [532, 186] width 372 height 97
click at [439, 138] on textarea "For the last week not great. But I am usually a happy/positive person" at bounding box center [532, 186] width 372 height 97
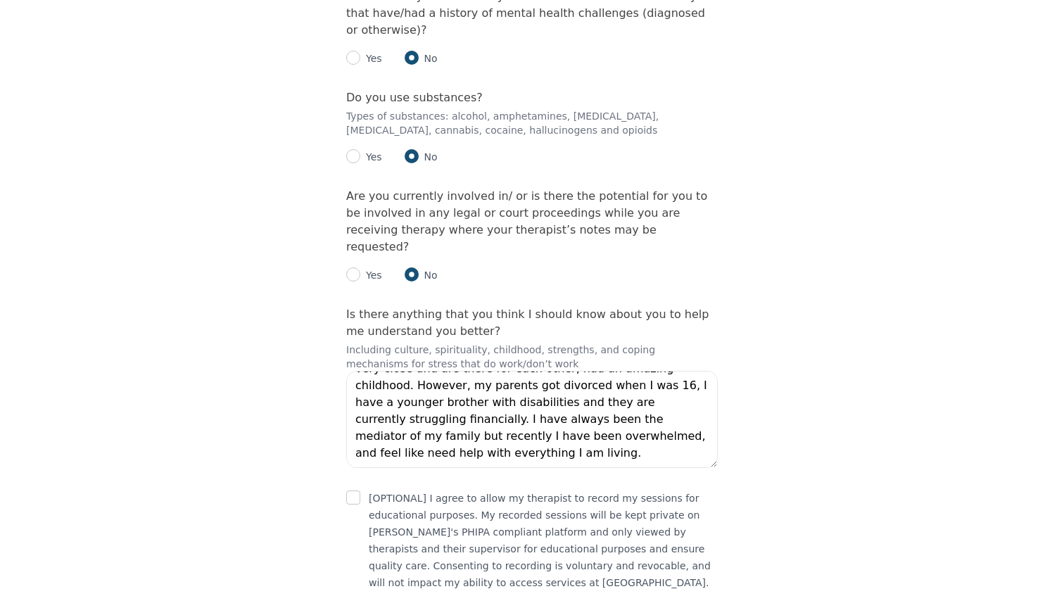
scroll to position [2024, 0]
type textarea "For the last weeks not great. But I am usually a happy/positive person"
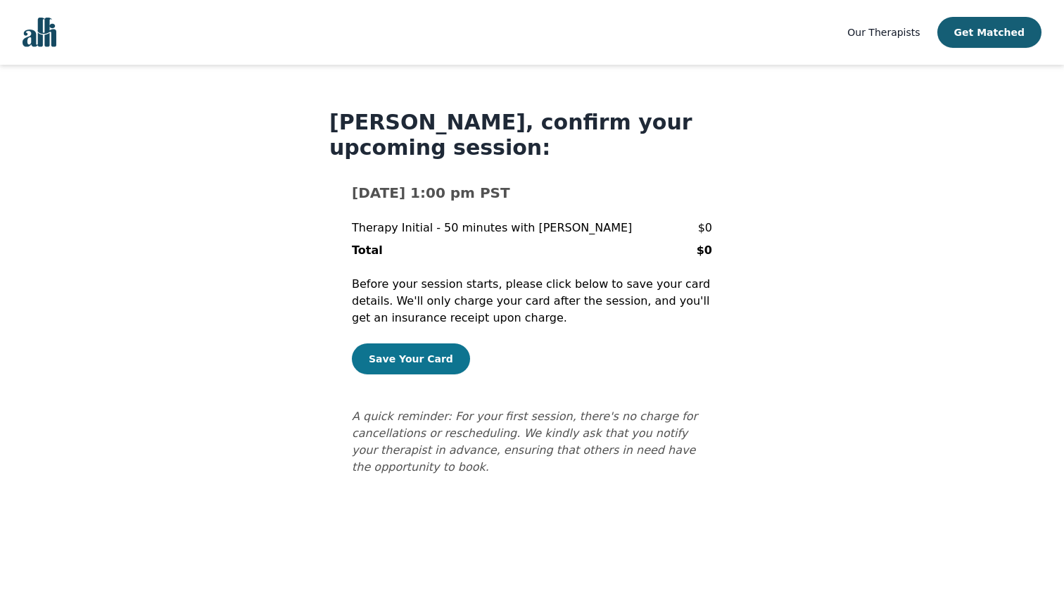
click at [427, 362] on button "Save Your Card" at bounding box center [411, 358] width 118 height 31
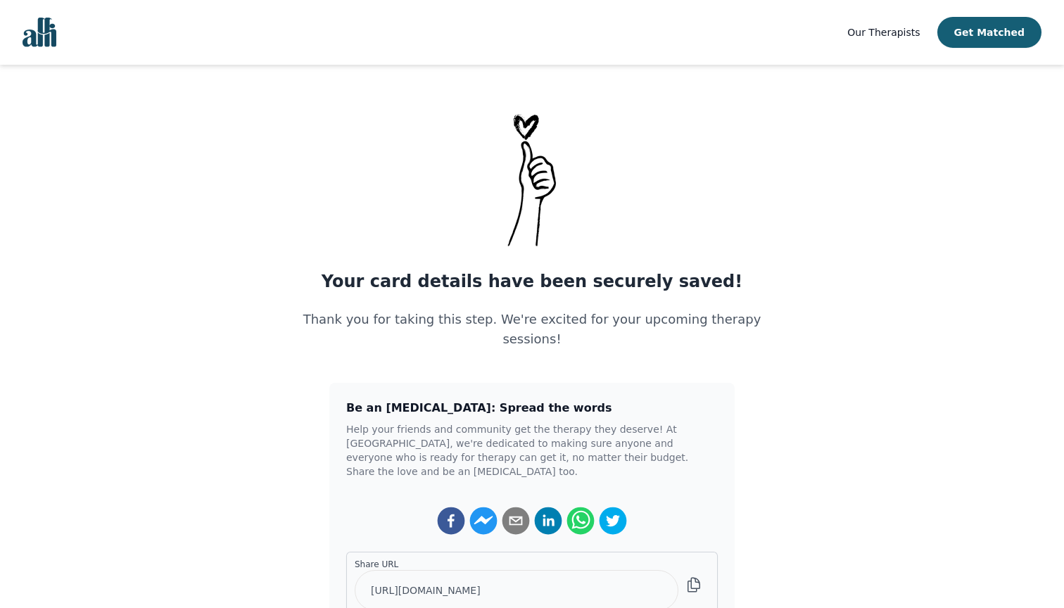
click at [41, 30] on img "Global" at bounding box center [40, 33] width 34 height 30
